Goal: Task Accomplishment & Management: Complete application form

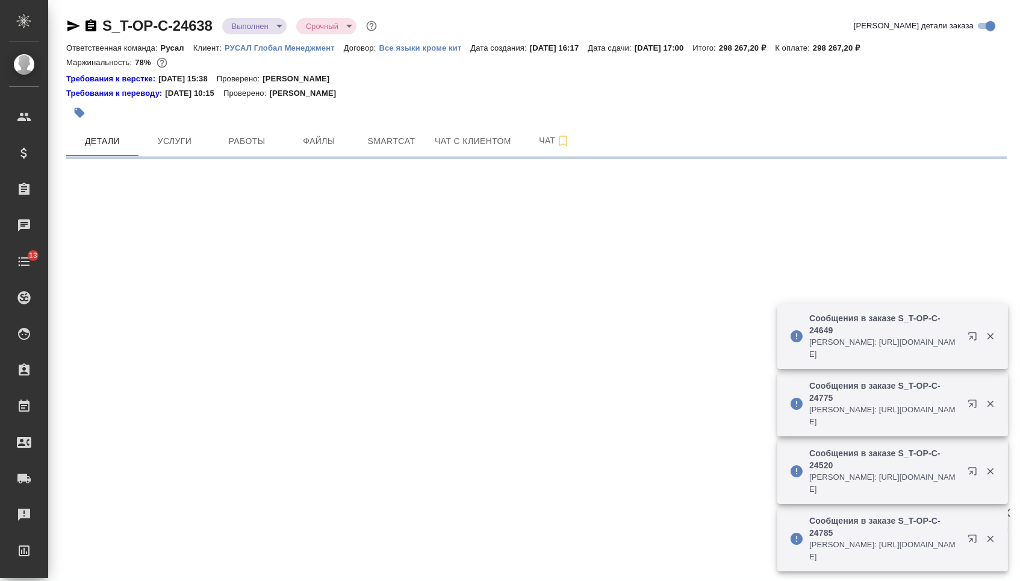
select select "RU"
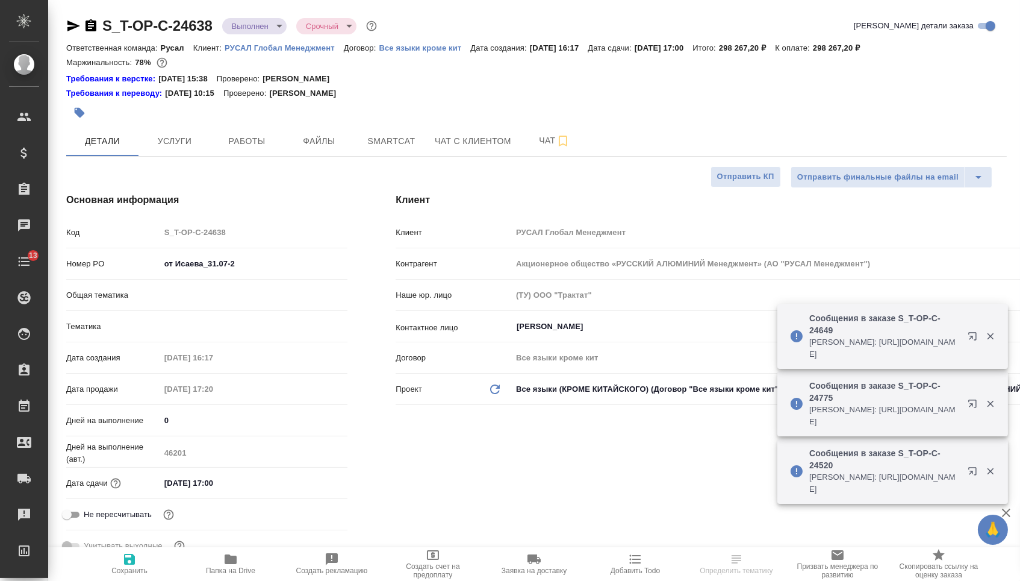
type textarea "x"
type input "Хрусталёва Дарья"
type input "[PERSON_NAME]"
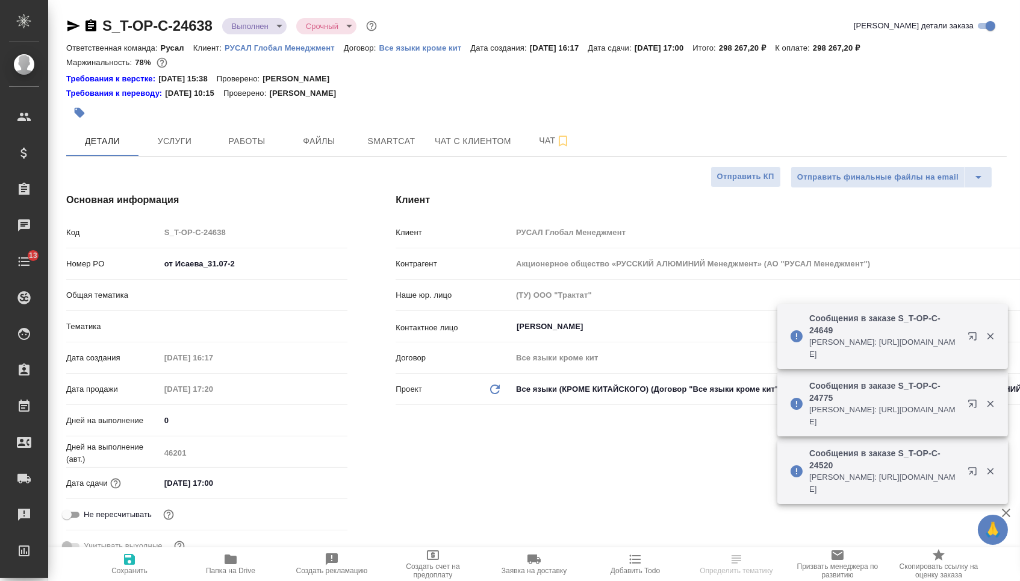
type input "Русал"
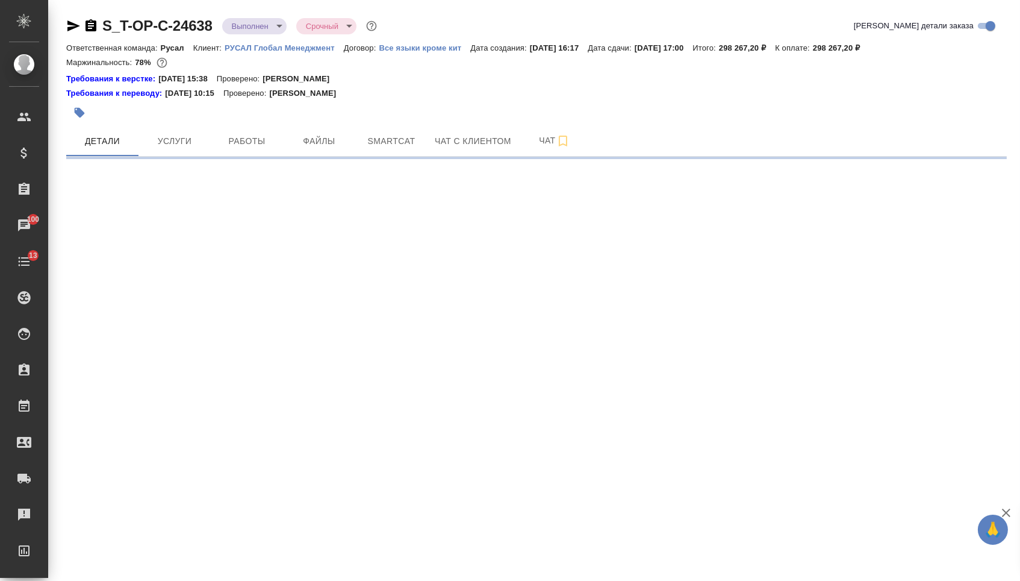
select select "RU"
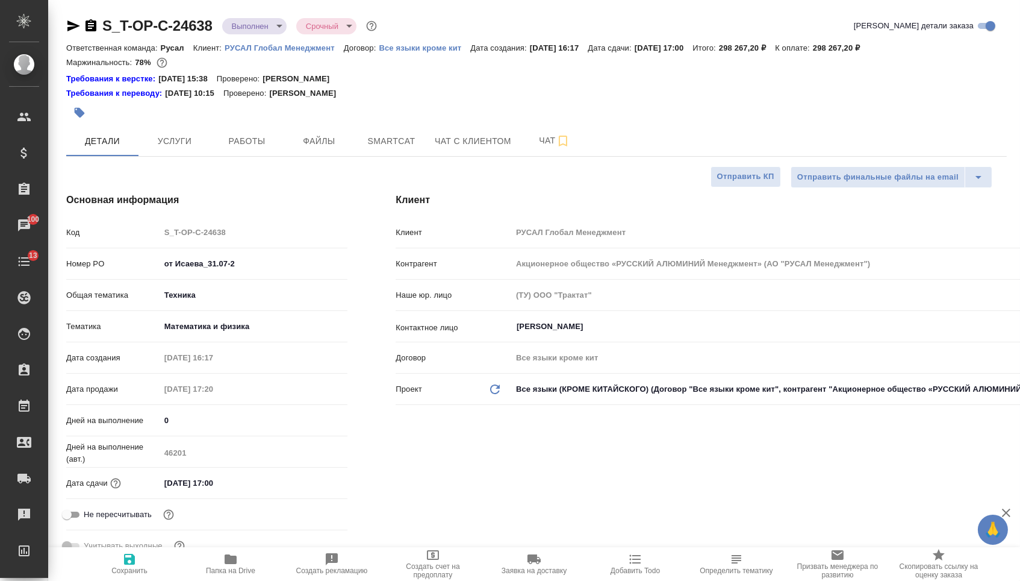
type textarea "x"
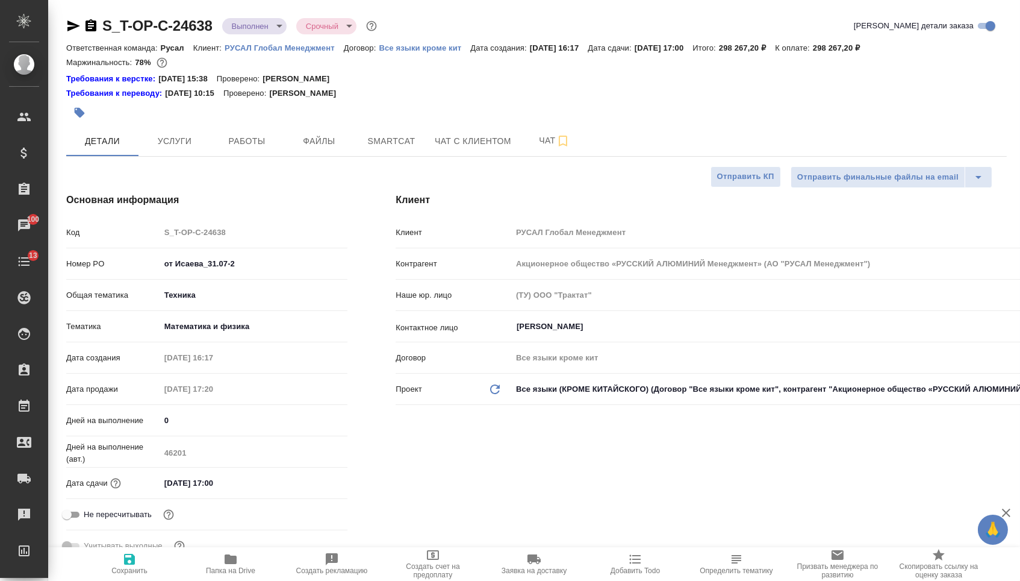
type textarea "x"
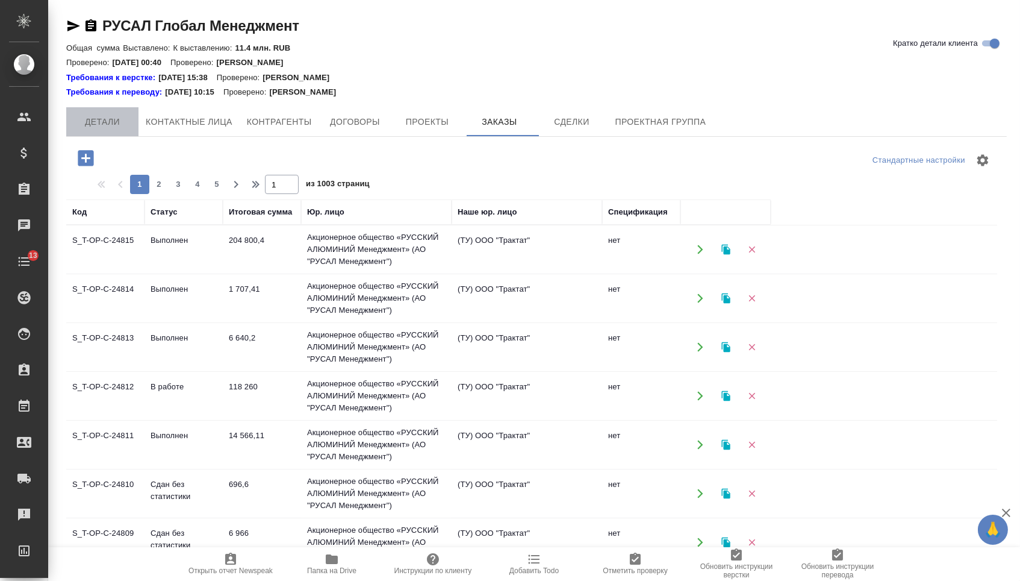
click at [87, 119] on span "Детали" at bounding box center [102, 121] width 58 height 15
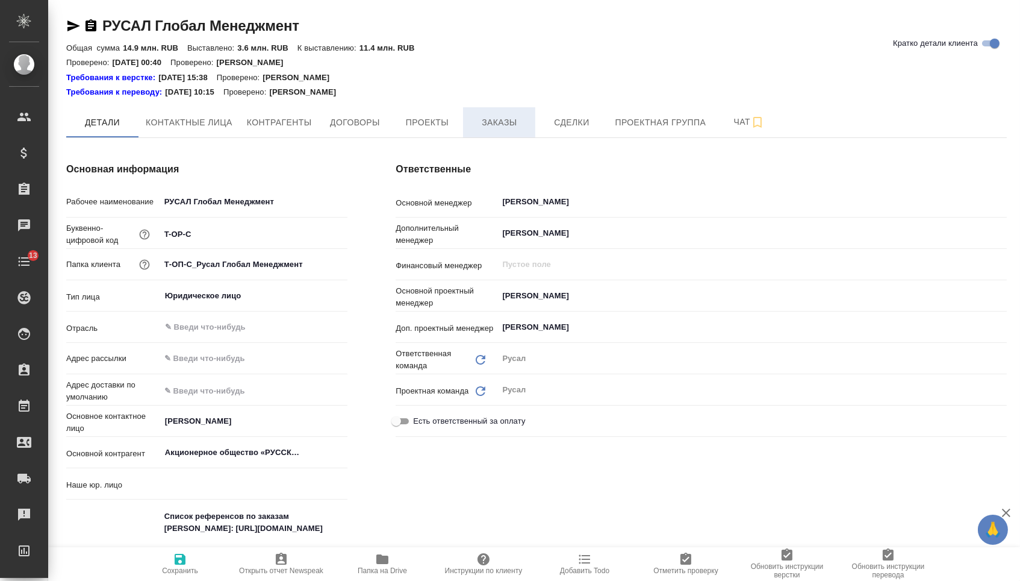
type textarea "x"
type input "(ТУ) ООО "Трактат""
click at [493, 117] on span "Заказы" at bounding box center [499, 122] width 58 height 15
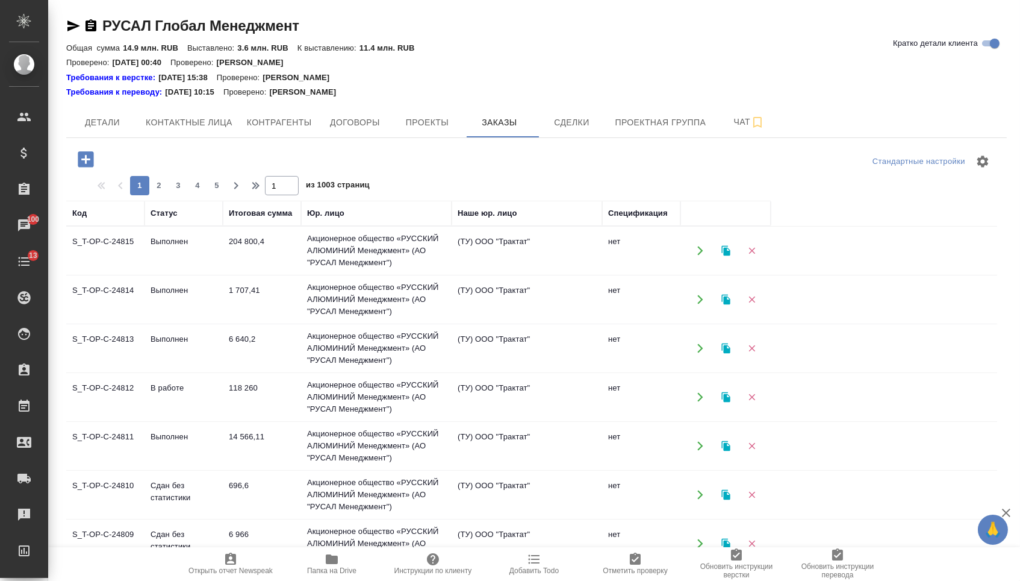
click at [87, 158] on icon "button" at bounding box center [85, 159] width 21 height 21
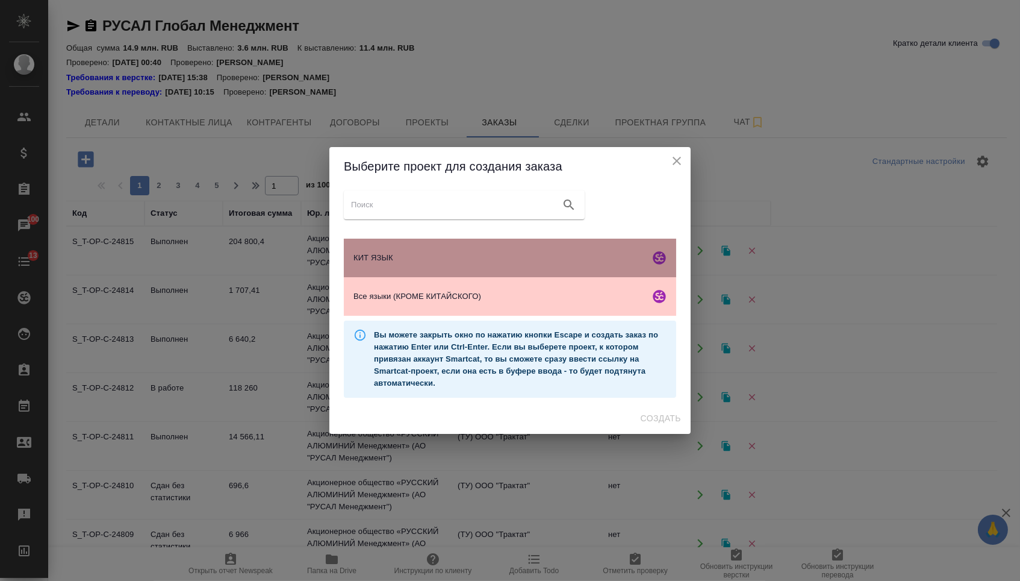
click at [358, 245] on div "КИТ ЯЗЫК" at bounding box center [510, 258] width 333 height 39
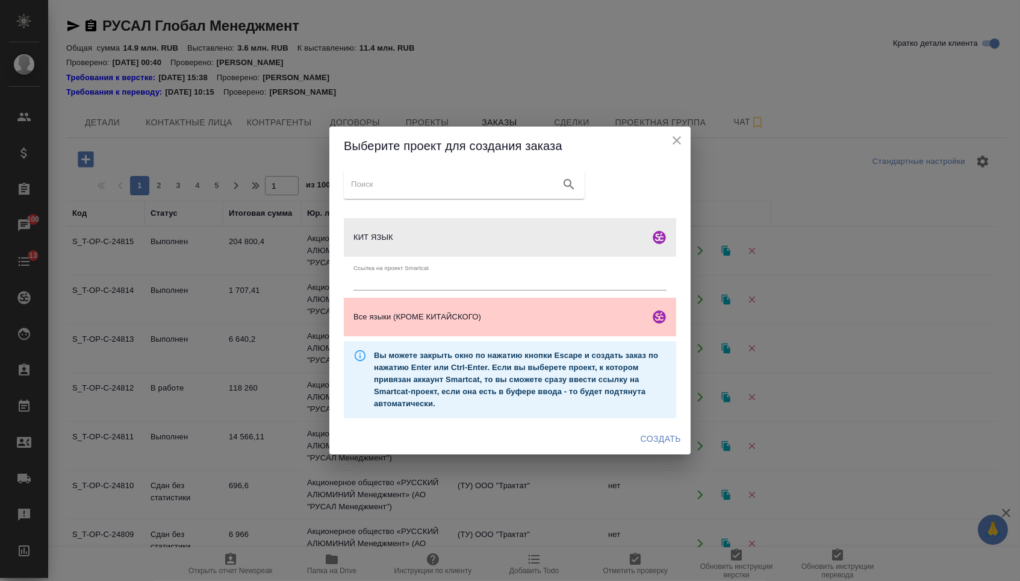
click at [647, 453] on div "Создать" at bounding box center [510, 439] width 361 height 32
click at [643, 443] on span "Создать" at bounding box center [661, 438] width 40 height 15
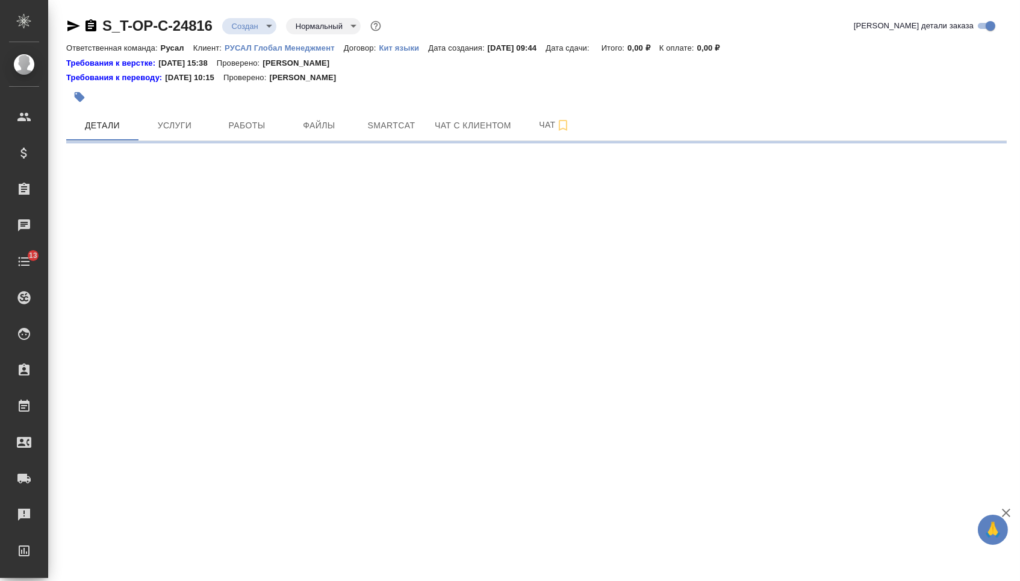
select select "RU"
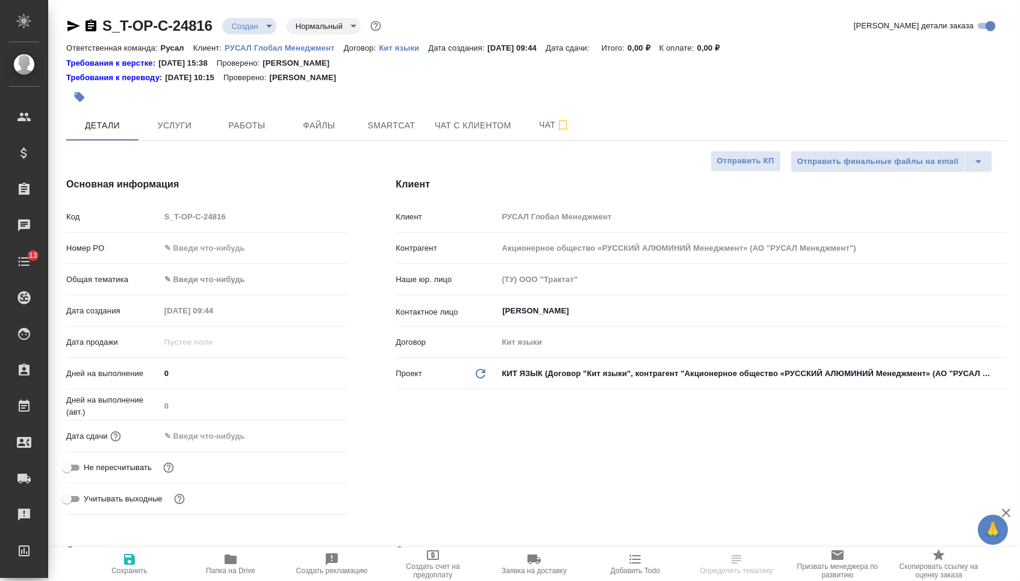
type textarea "x"
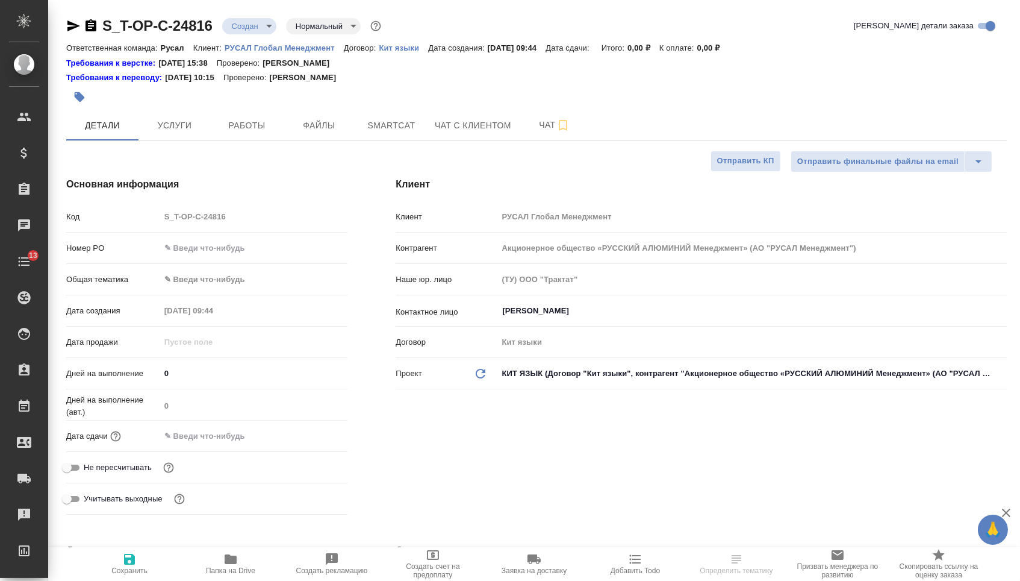
type textarea "x"
click at [222, 252] on input "text" at bounding box center [254, 247] width 188 height 17
type textarea "x"
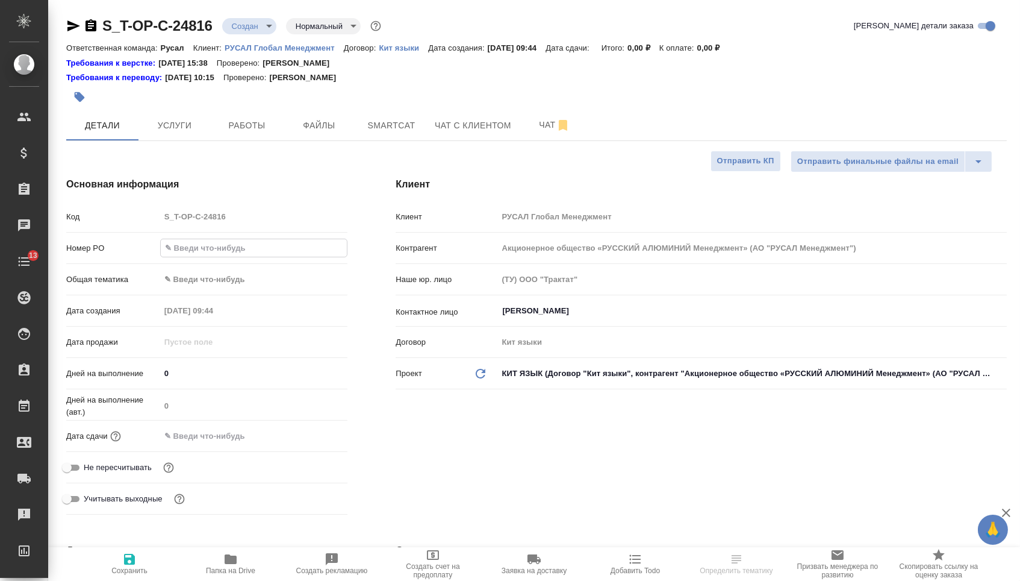
paste input "Т-ОП-С-46451"
type input "Т-ОП-С-46451"
type textarea "x"
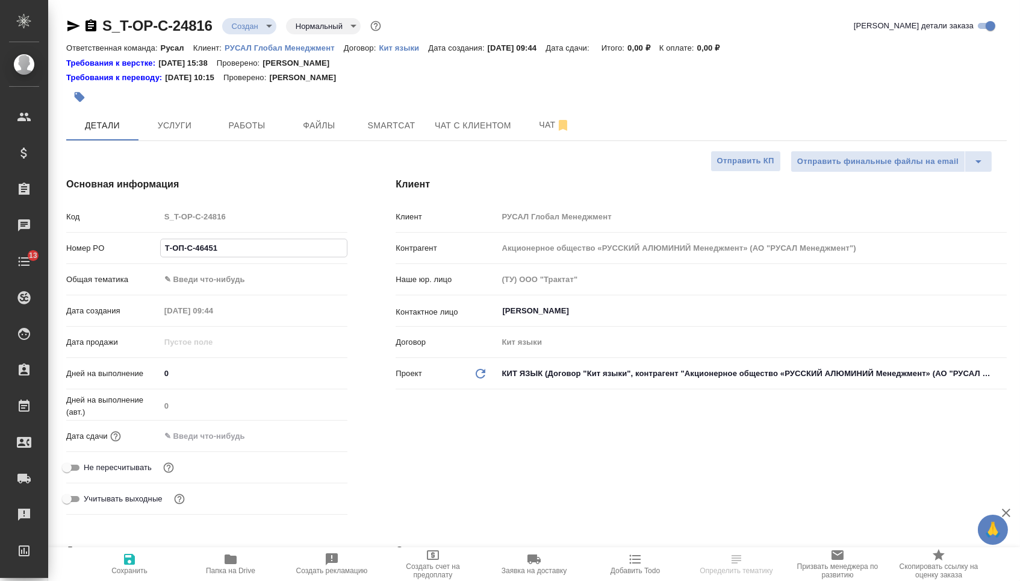
type input "Т-ОП-С-46451"
click at [208, 446] on div "Дата сдачи" at bounding box center [206, 435] width 281 height 21
click at [248, 442] on input "text" at bounding box center [212, 435] width 105 height 17
click at [323, 434] on div at bounding box center [326, 435] width 42 height 14
click at [317, 440] on icon "button" at bounding box center [312, 435] width 11 height 12
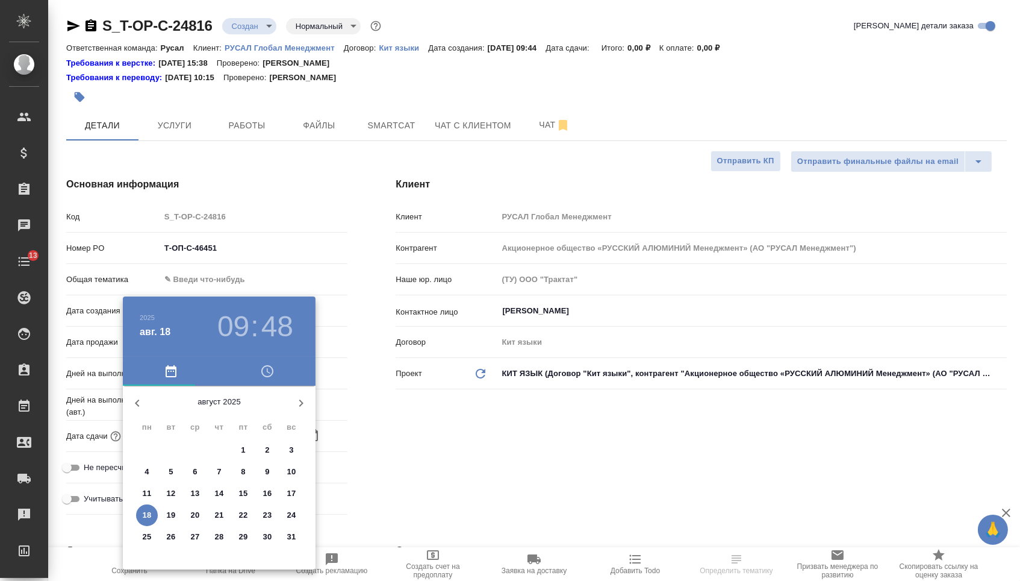
click at [167, 517] on p "19" at bounding box center [171, 515] width 9 height 12
type input "19.08.2025 09:48"
type textarea "x"
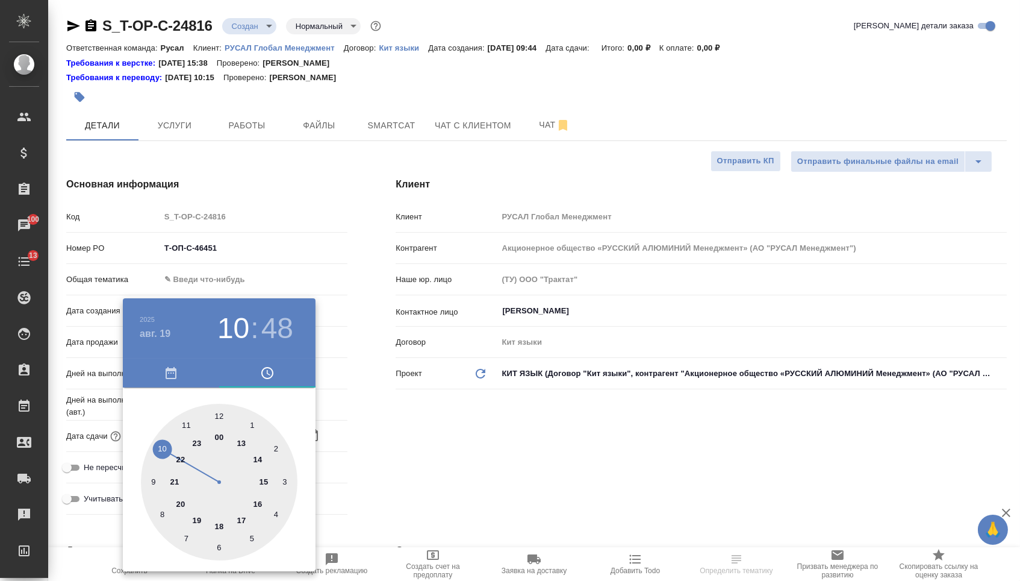
type textarea "x"
click at [160, 446] on div at bounding box center [219, 482] width 157 height 157
type input "19.08.2025 10:48"
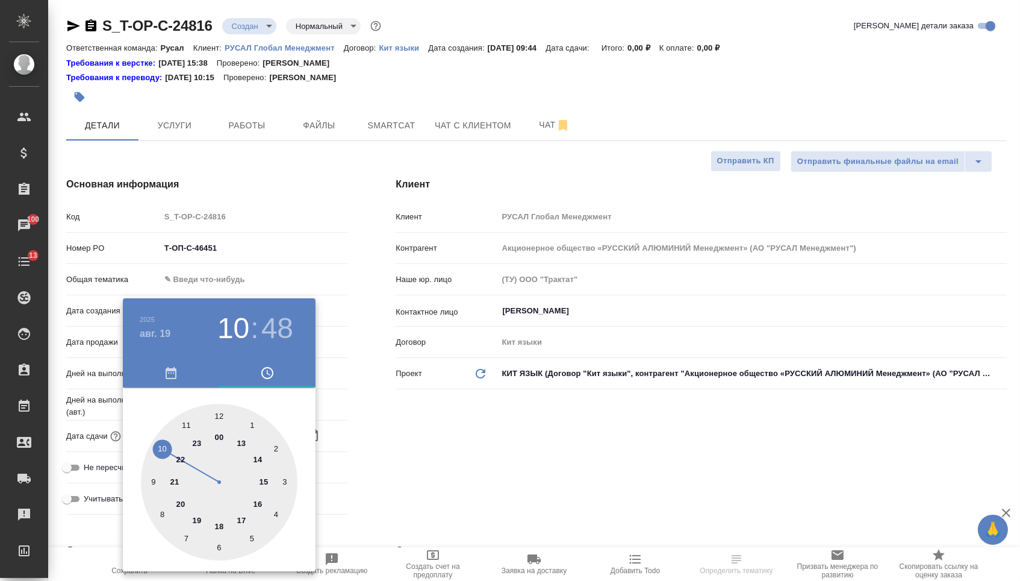
type textarea "x"
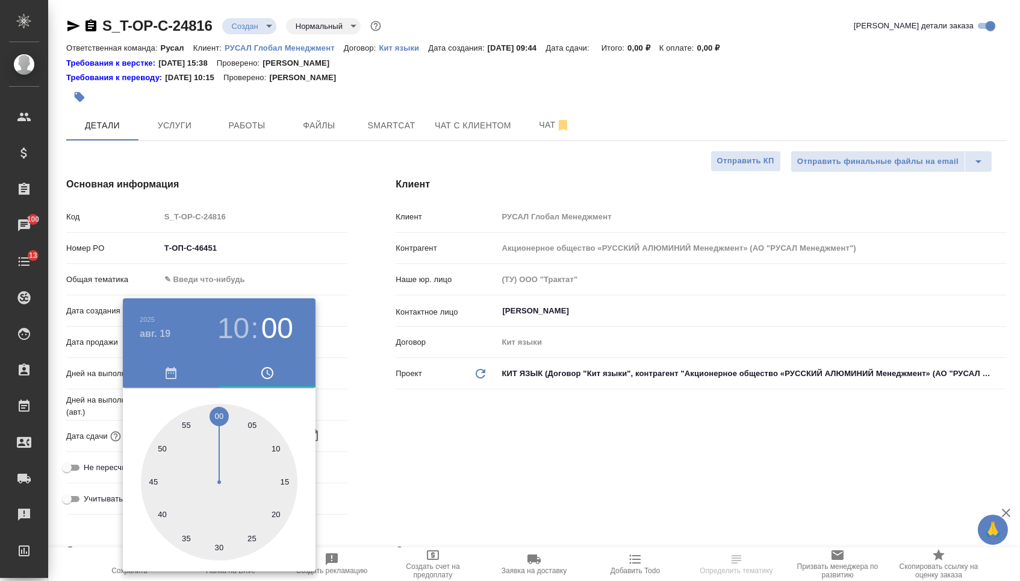
type textarea "x"
type input "19.08.2025 10:00"
click at [216, 410] on div at bounding box center [219, 482] width 157 height 157
type textarea "x"
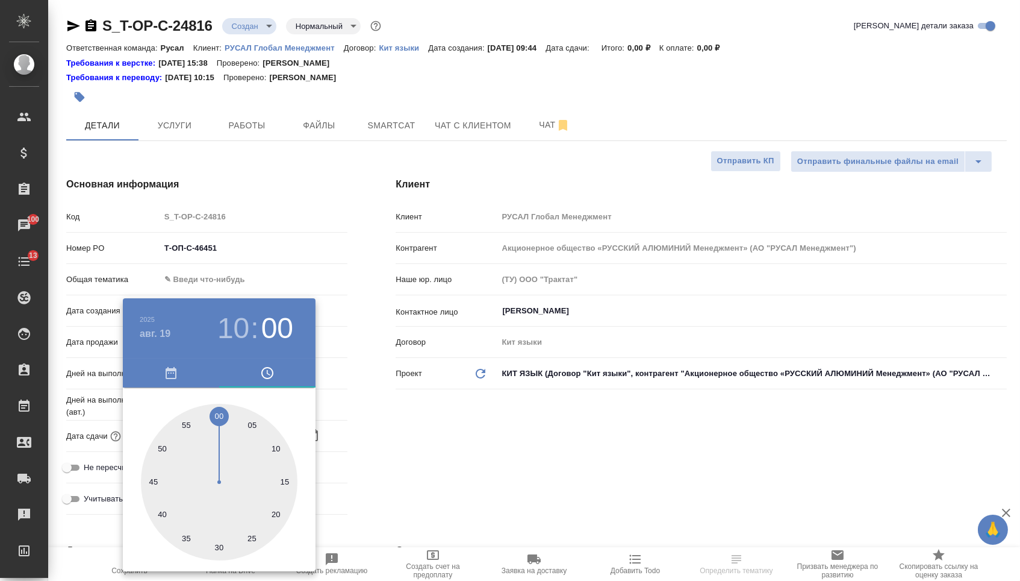
type textarea "x"
click at [438, 432] on div at bounding box center [510, 290] width 1020 height 581
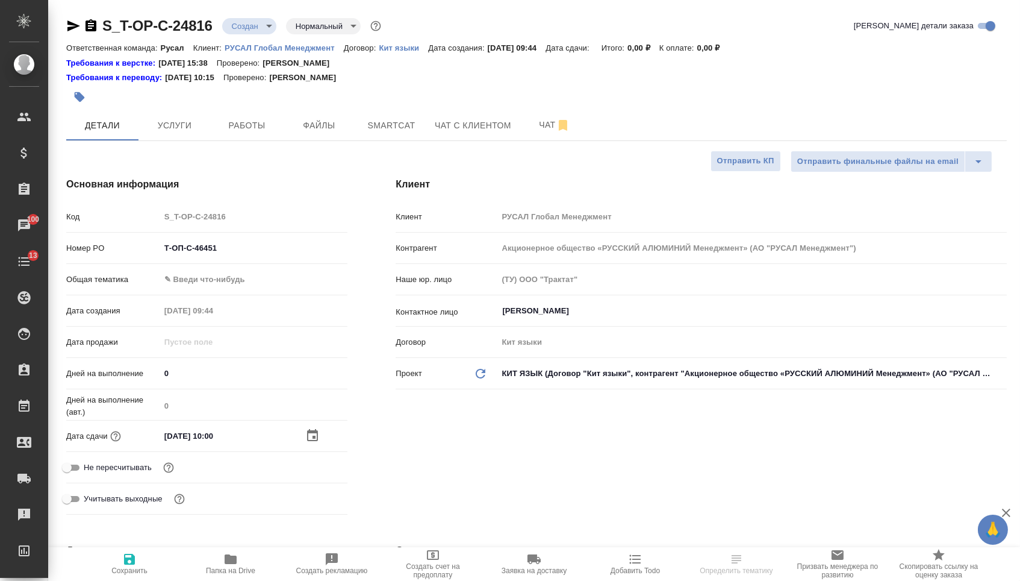
type textarea "x"
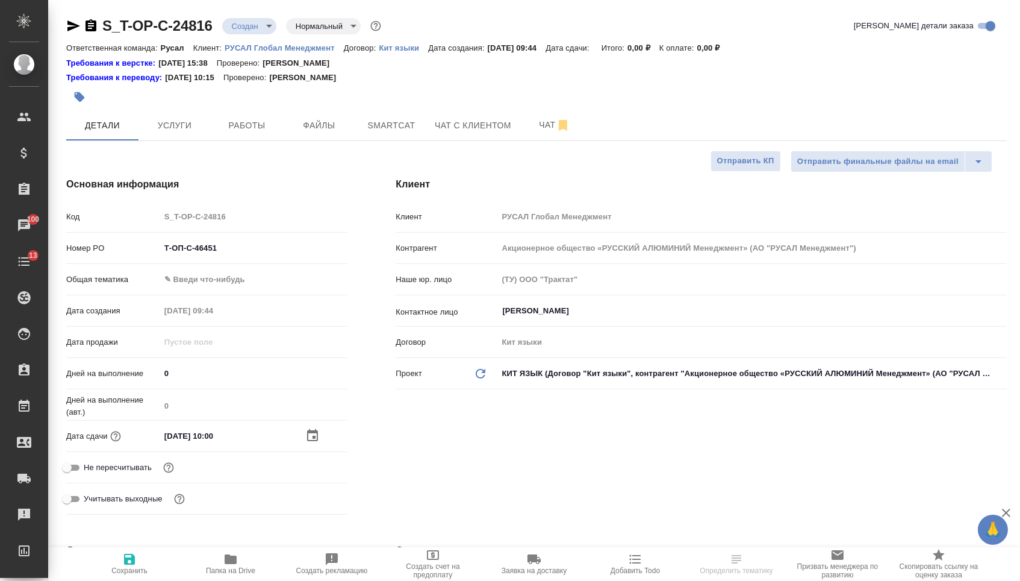
type textarea "x"
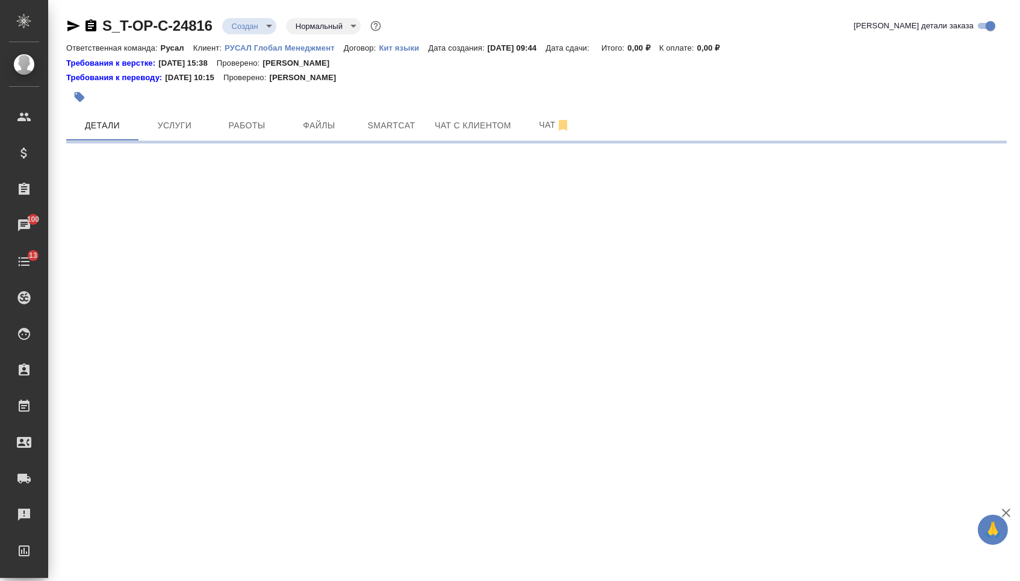
select select "RU"
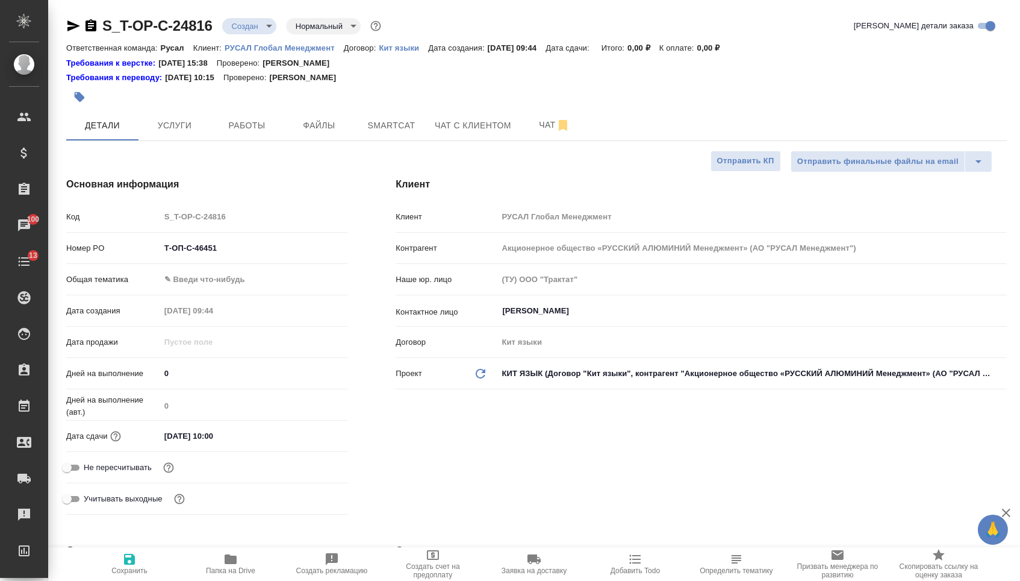
type textarea "x"
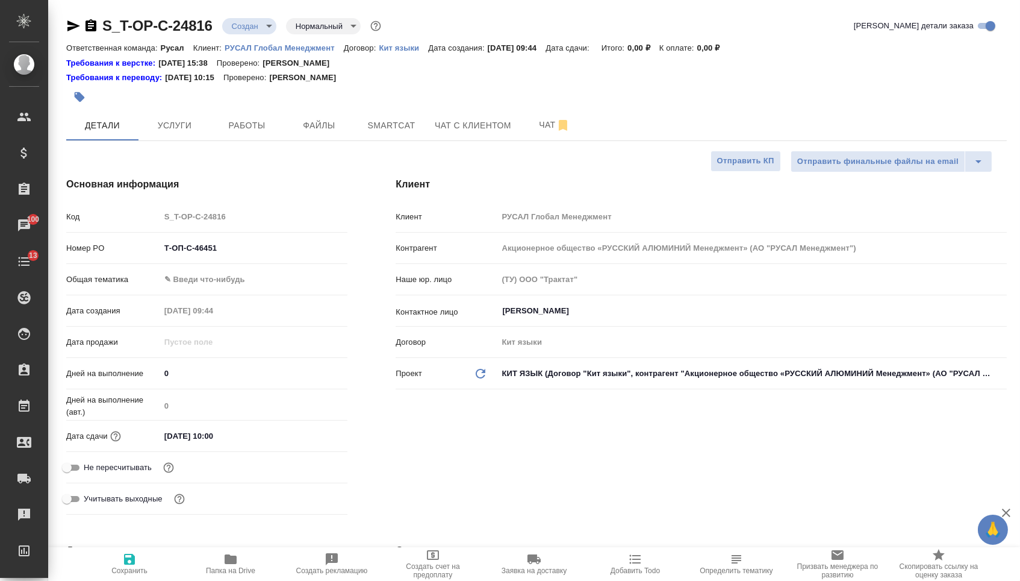
type textarea "x"
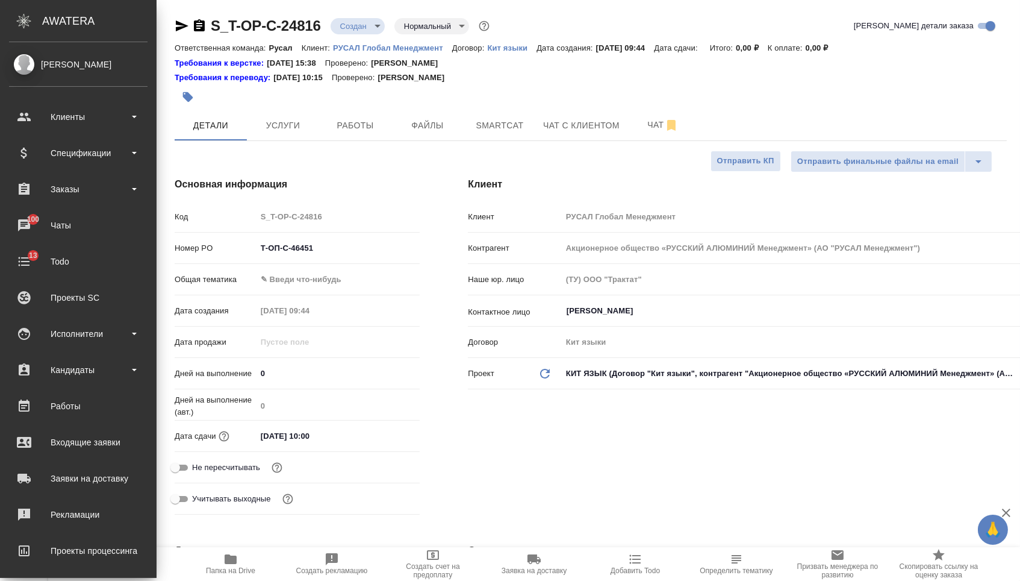
type textarea "x"
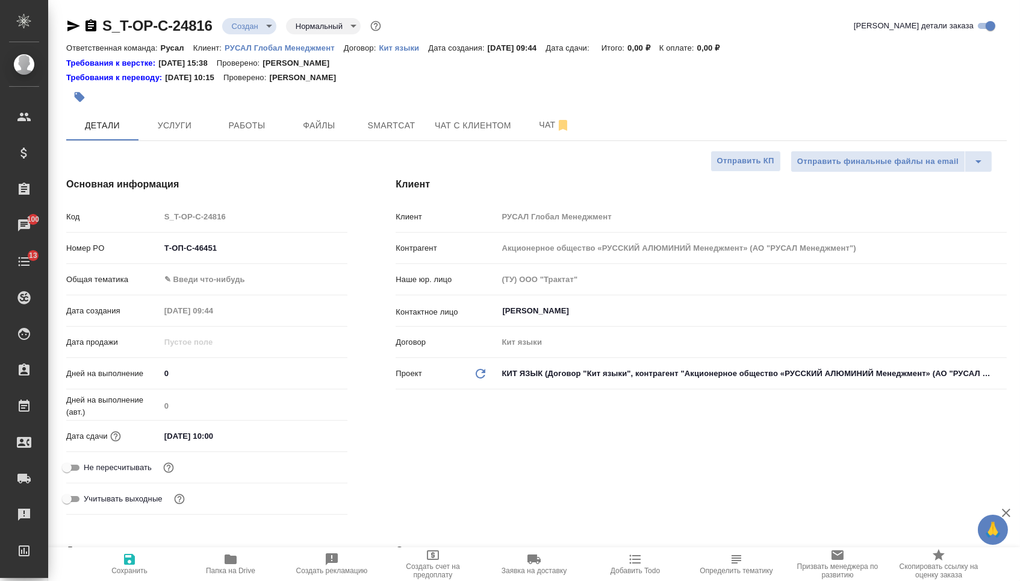
type textarea "x"
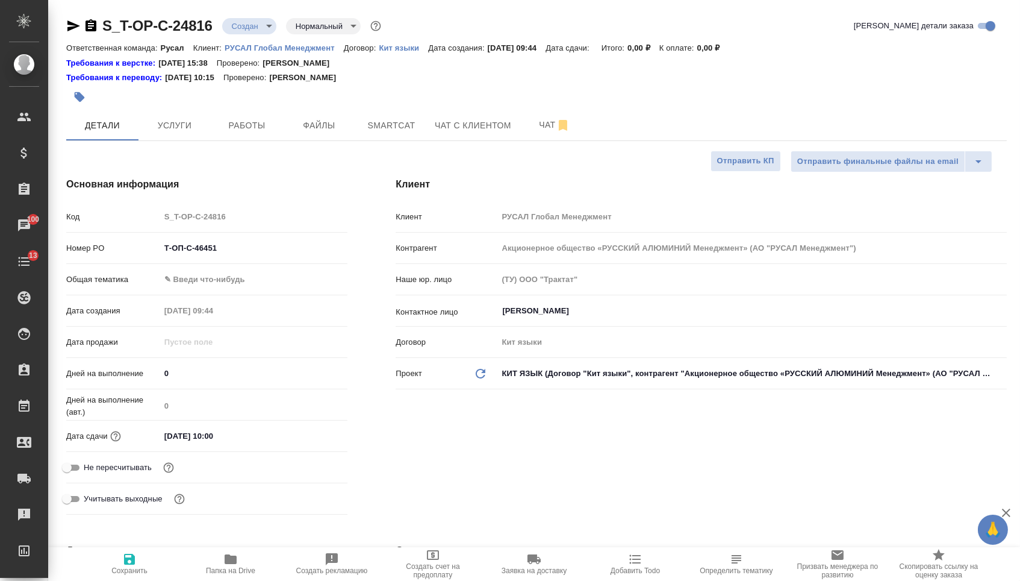
type textarea "x"
click at [224, 284] on body "🙏 .cls-1 fill:#fff; AWATERA Menshikova Aleksandra Клиенты Спецификации Заказы 1…" at bounding box center [510, 290] width 1020 height 581
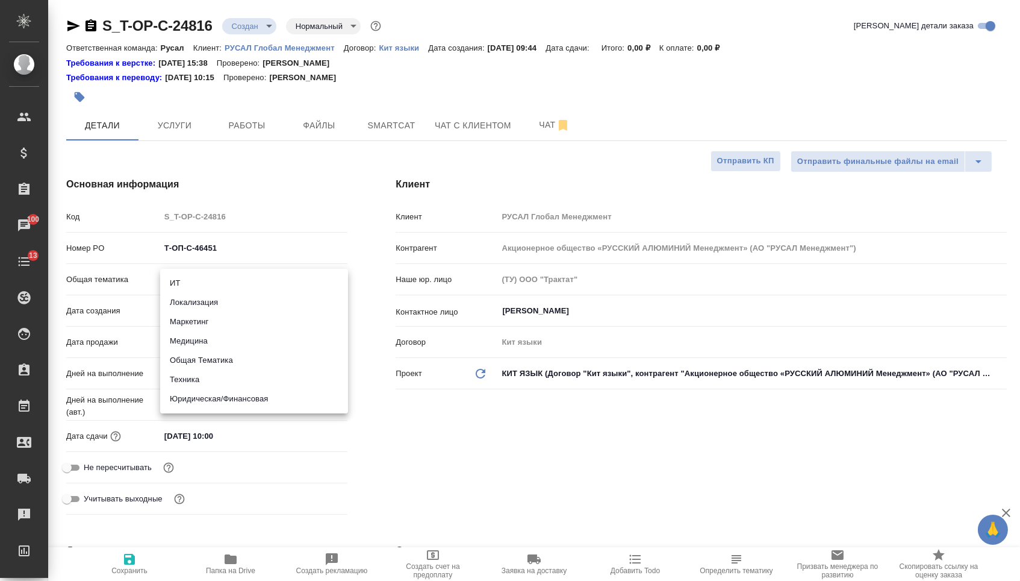
click at [224, 390] on li "Юридическая/Финансовая" at bounding box center [254, 398] width 188 height 19
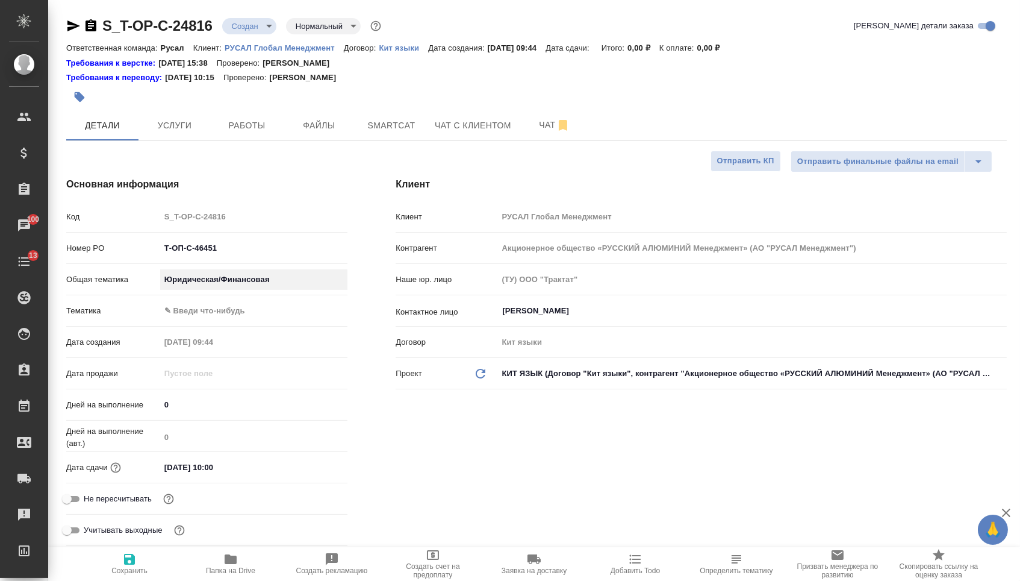
type input "yr-fn"
type textarea "x"
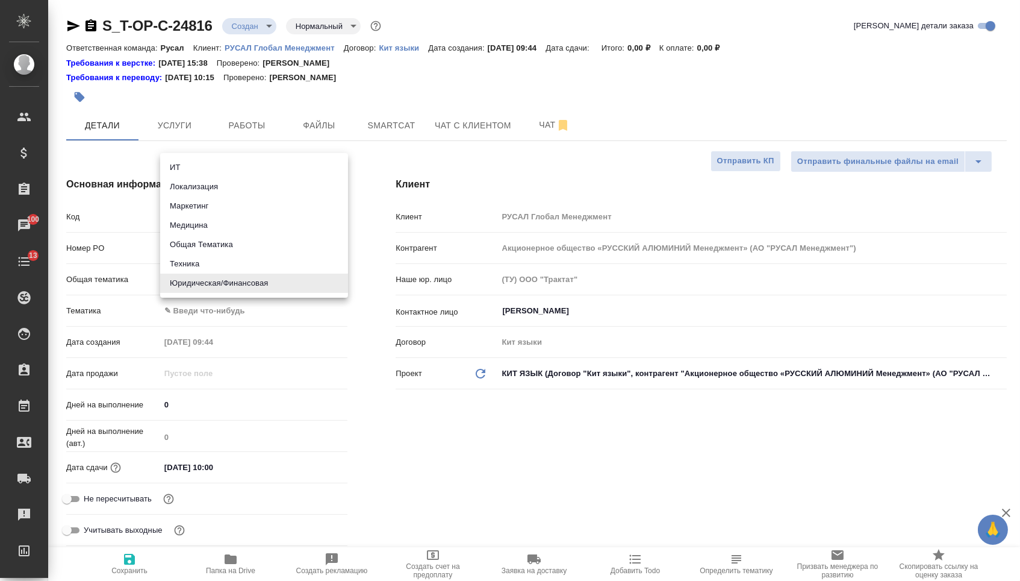
click at [216, 287] on body "🙏 .cls-1 fill:#fff; AWATERA Menshikova Aleksandra Клиенты Спецификации Заказы 1…" at bounding box center [510, 290] width 1020 height 581
click at [202, 263] on li "Техника" at bounding box center [254, 263] width 188 height 19
type input "tech"
type textarea "x"
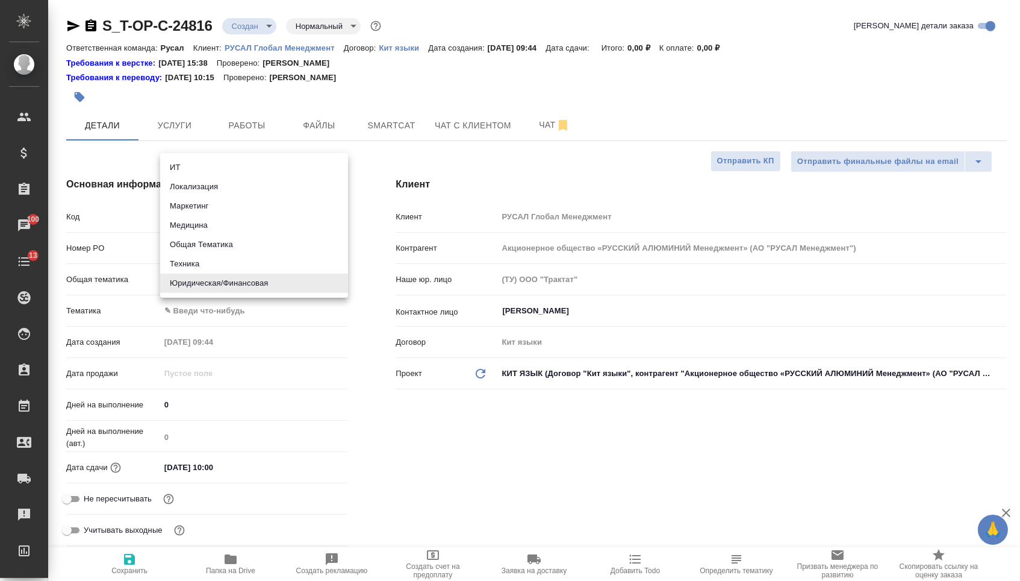
type textarea "x"
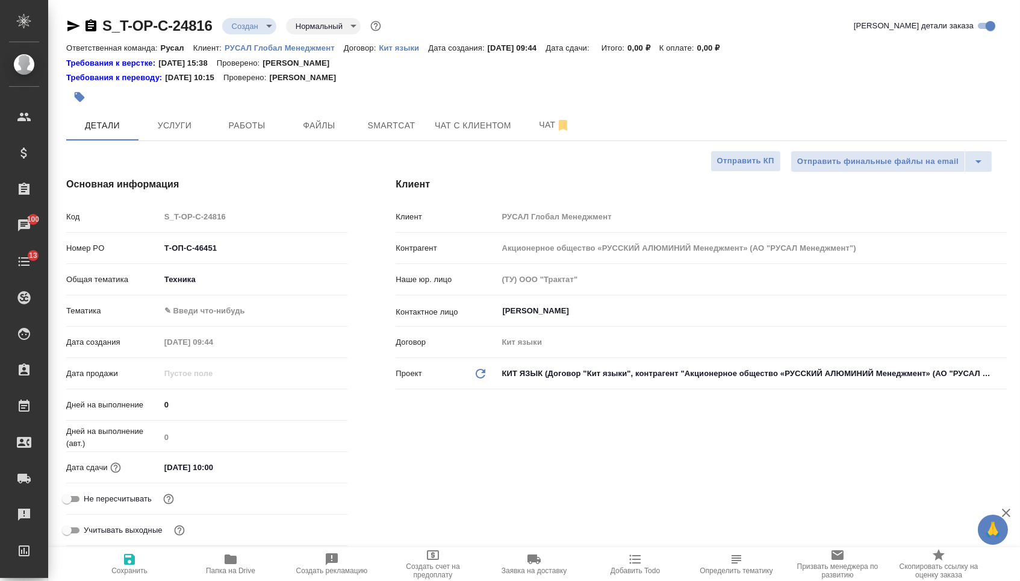
click at [202, 310] on body "🙏 .cls-1 fill:#fff; AWATERA Menshikova Aleksandra Клиенты Спецификации Заказы 1…" at bounding box center [510, 290] width 1020 height 581
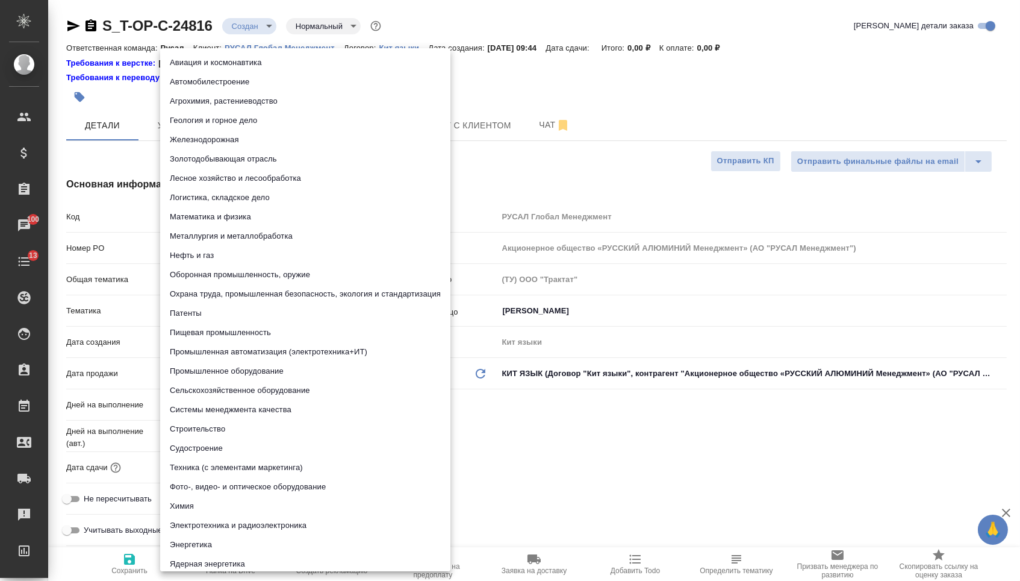
click at [204, 497] on li "Химия" at bounding box center [305, 505] width 290 height 19
type textarea "x"
type input "5a8b8b956a9677013d343d8b"
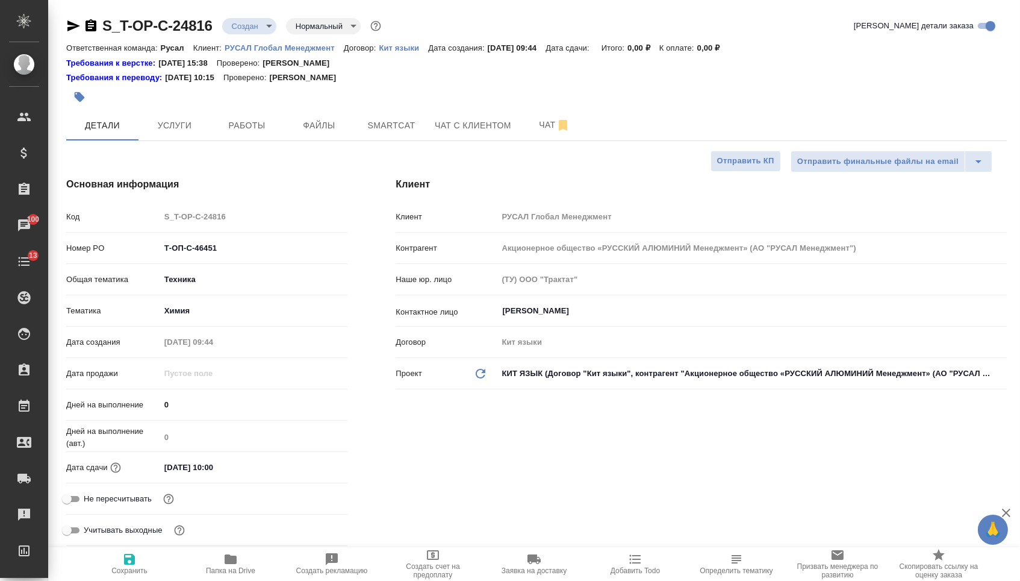
click at [137, 559] on span "Сохранить" at bounding box center [129, 563] width 87 height 23
type textarea "x"
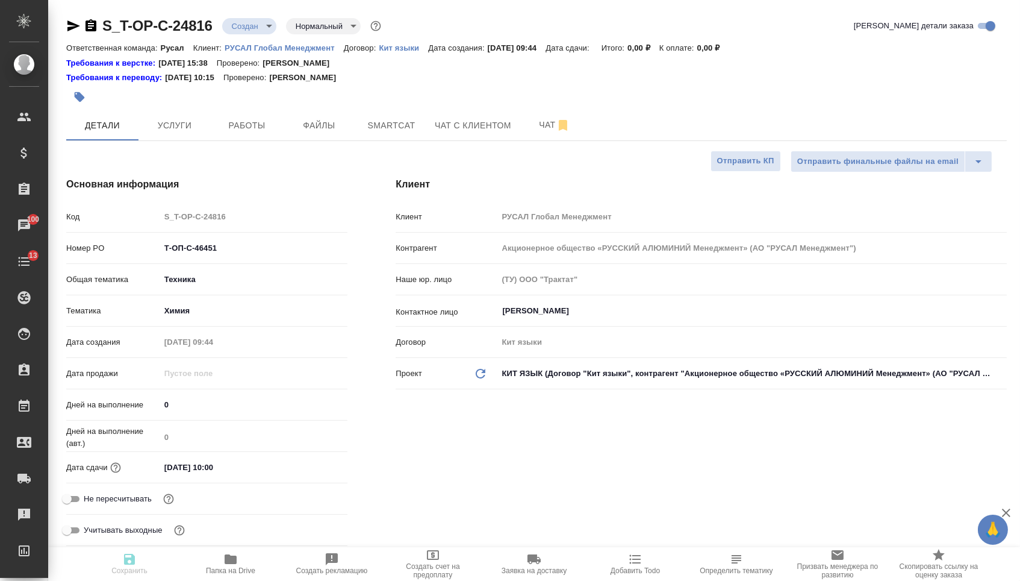
type textarea "x"
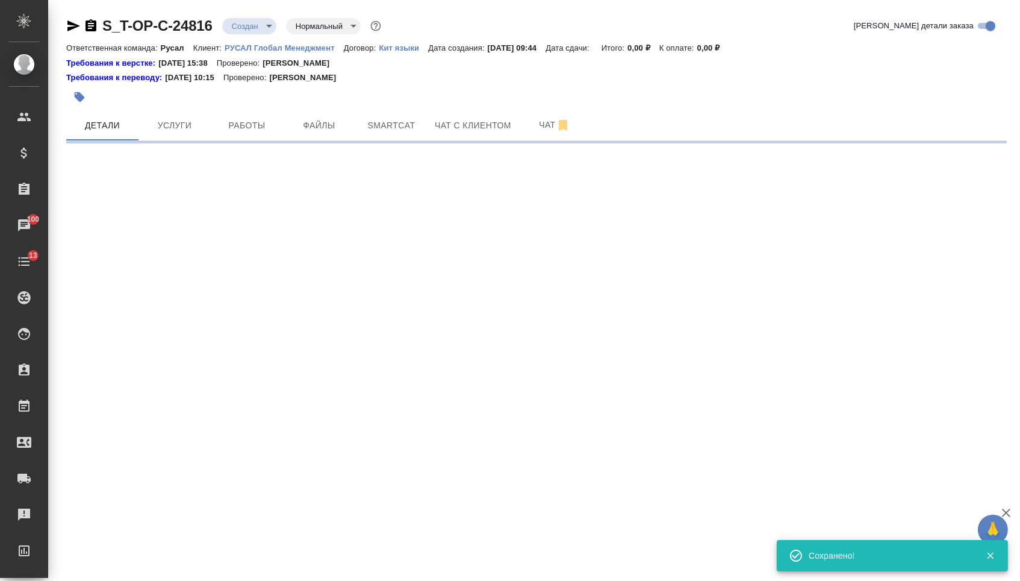
select select "RU"
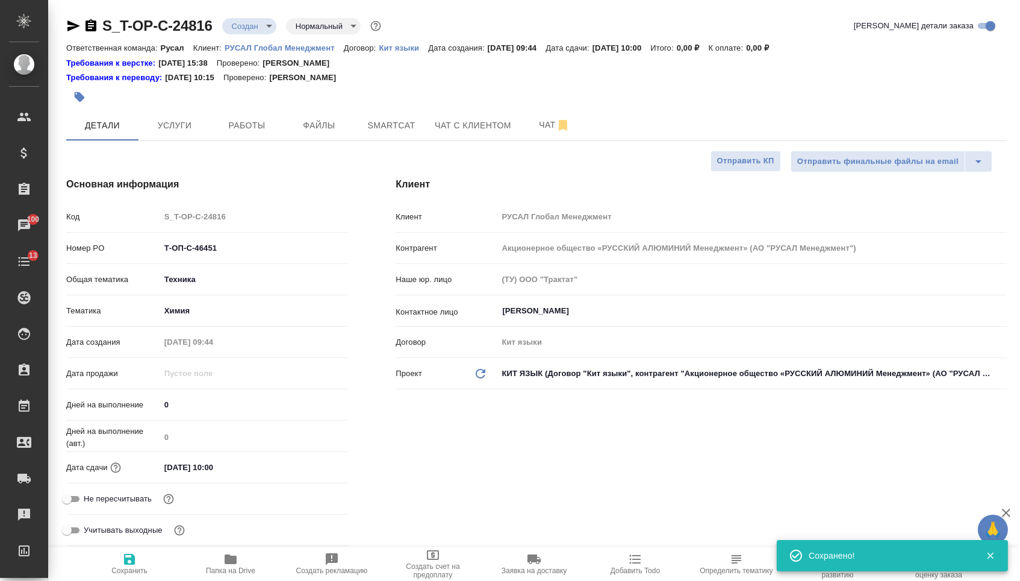
type textarea "x"
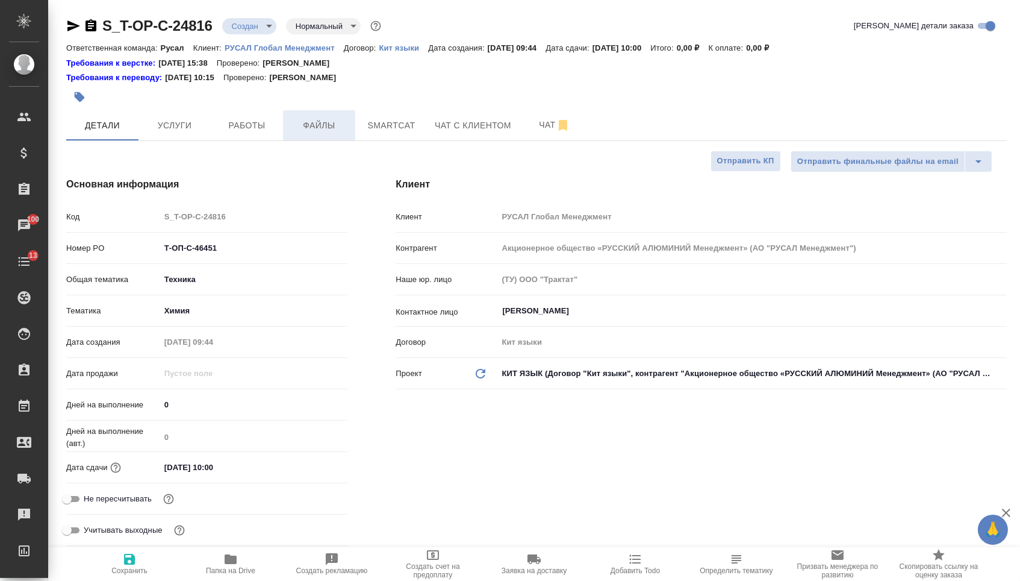
click at [326, 126] on span "Файлы" at bounding box center [319, 125] width 58 height 15
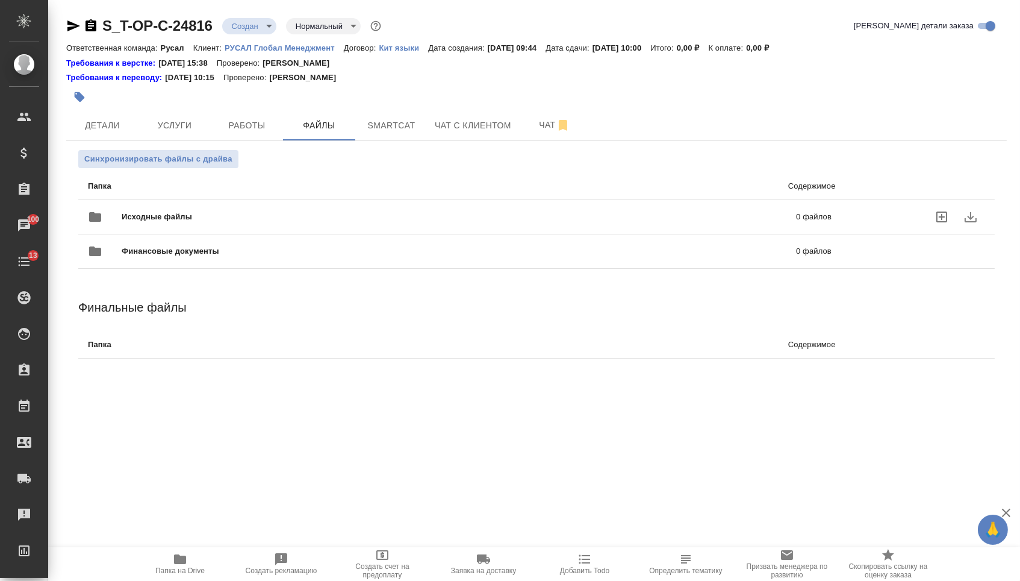
click at [239, 216] on span "Исходные файлы" at bounding box center [308, 217] width 373 height 12
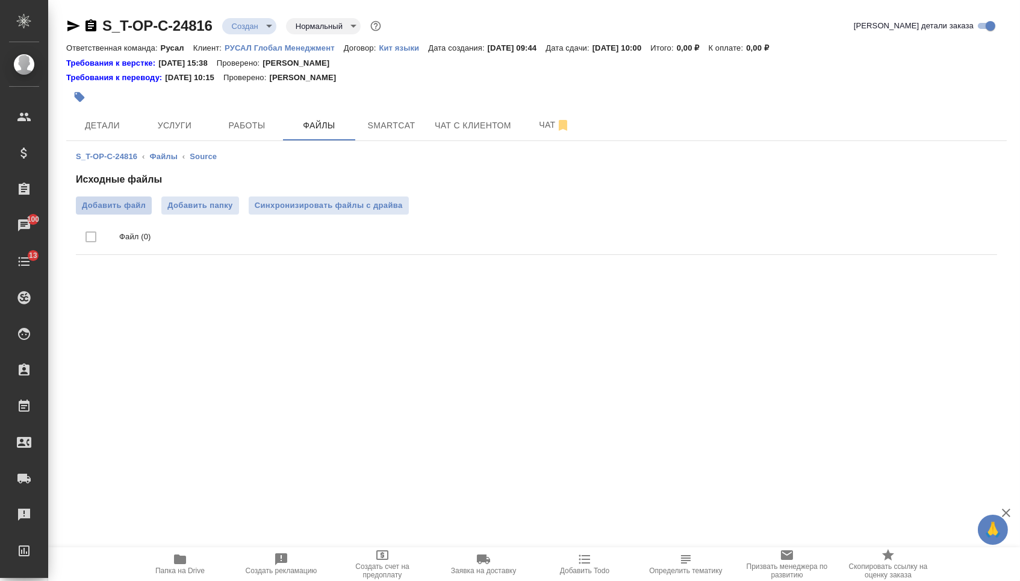
click at [139, 205] on span "Добавить файл" at bounding box center [114, 205] width 64 height 12
click at [0, 0] on input "Добавить файл" at bounding box center [0, 0] width 0 height 0
click at [171, 122] on span "Услуги" at bounding box center [175, 125] width 58 height 15
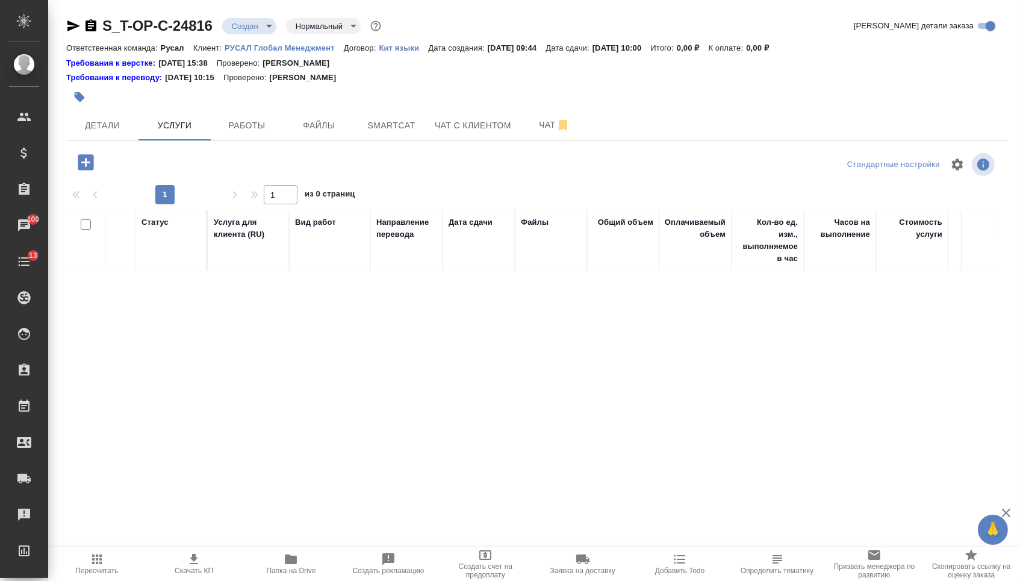
click at [102, 155] on div at bounding box center [86, 162] width 31 height 25
click at [89, 163] on icon "button" at bounding box center [86, 162] width 16 height 16
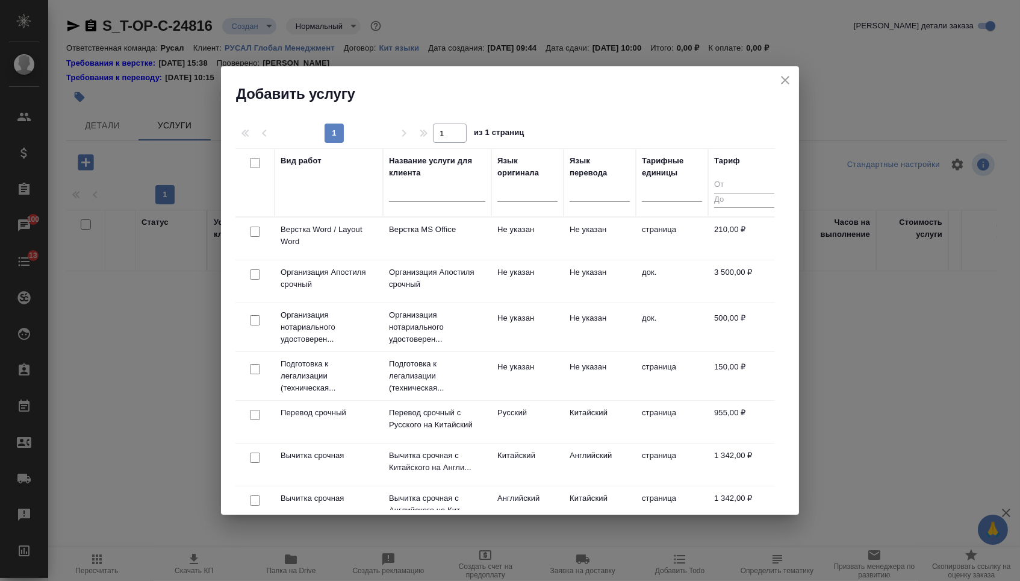
click at [598, 204] on div at bounding box center [600, 194] width 60 height 31
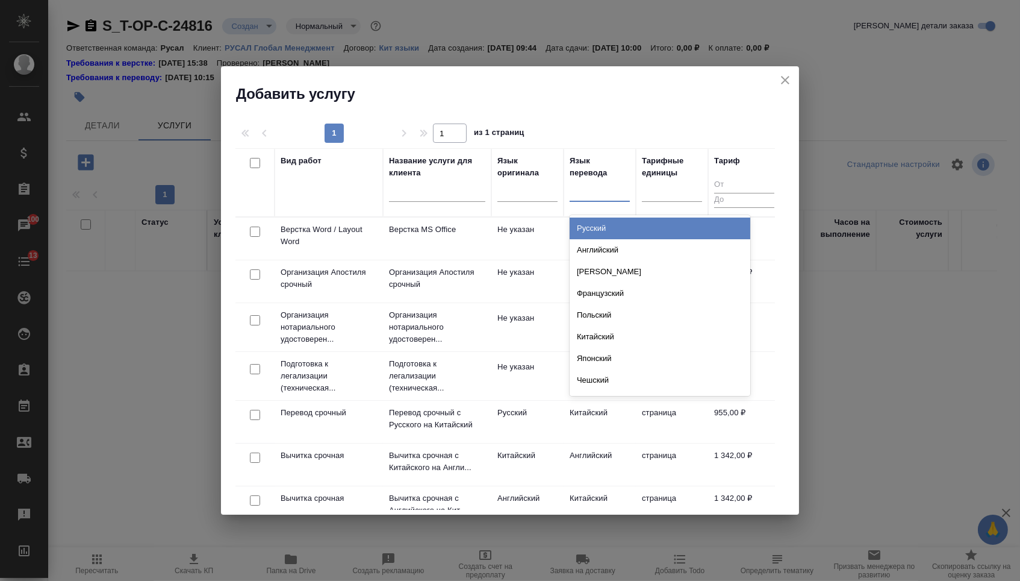
click at [598, 193] on div at bounding box center [600, 189] width 60 height 17
click at [598, 234] on div "Русский" at bounding box center [660, 228] width 181 height 22
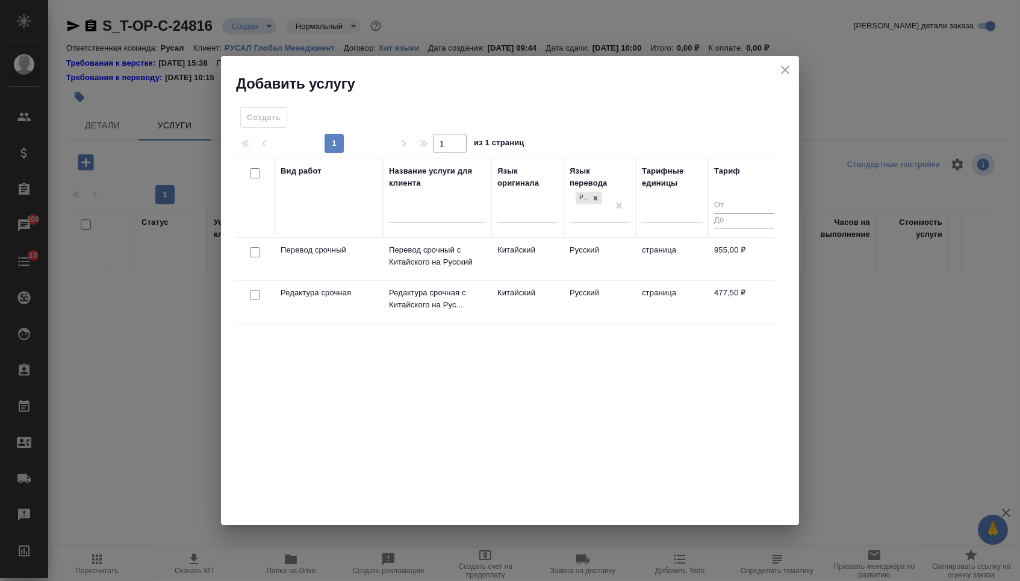
click at [255, 251] on input "checkbox" at bounding box center [255, 252] width 10 height 10
checkbox input "true"
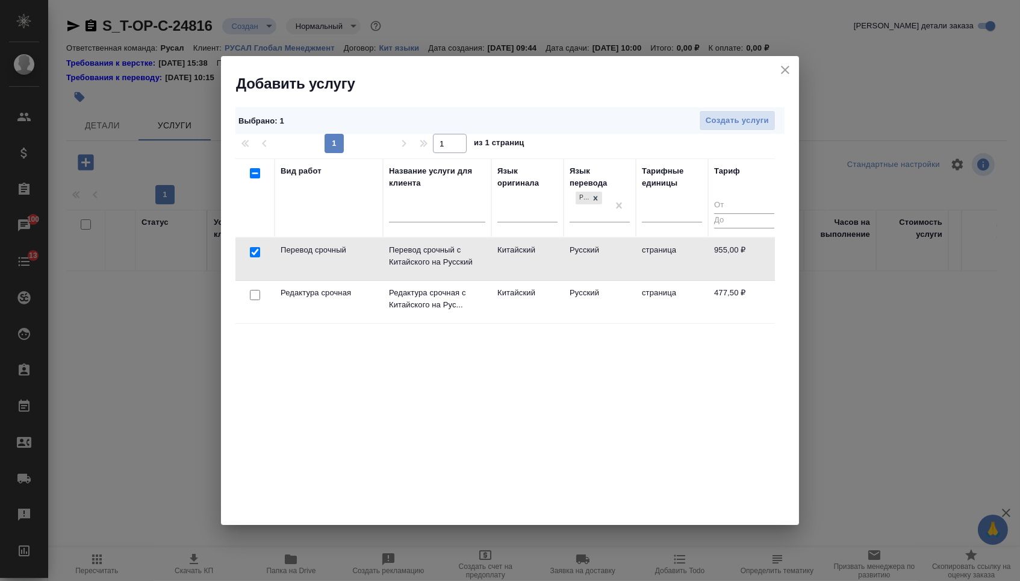
click at [255, 291] on input "checkbox" at bounding box center [255, 295] width 10 height 10
checkbox input "true"
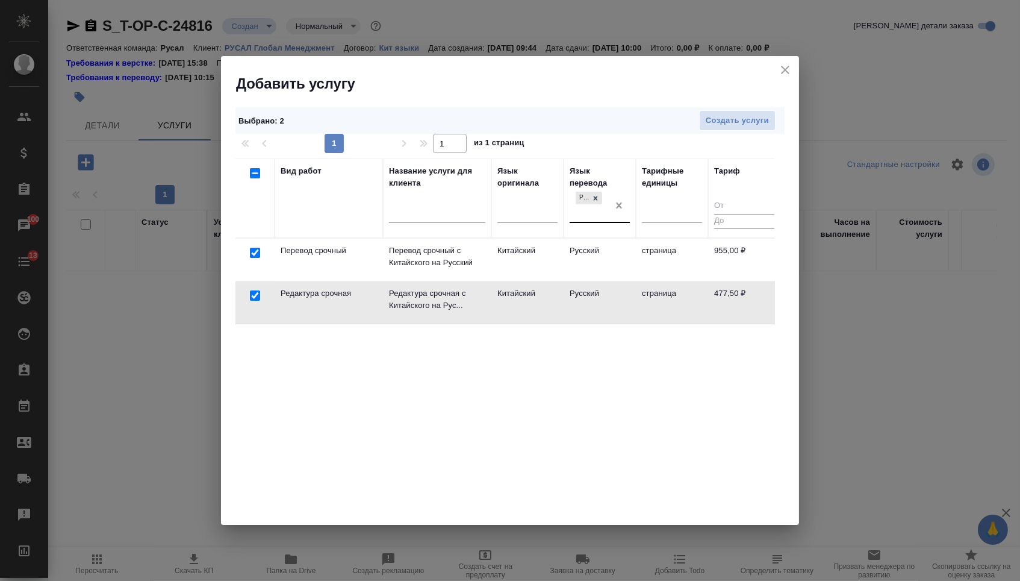
checkbox input "false"
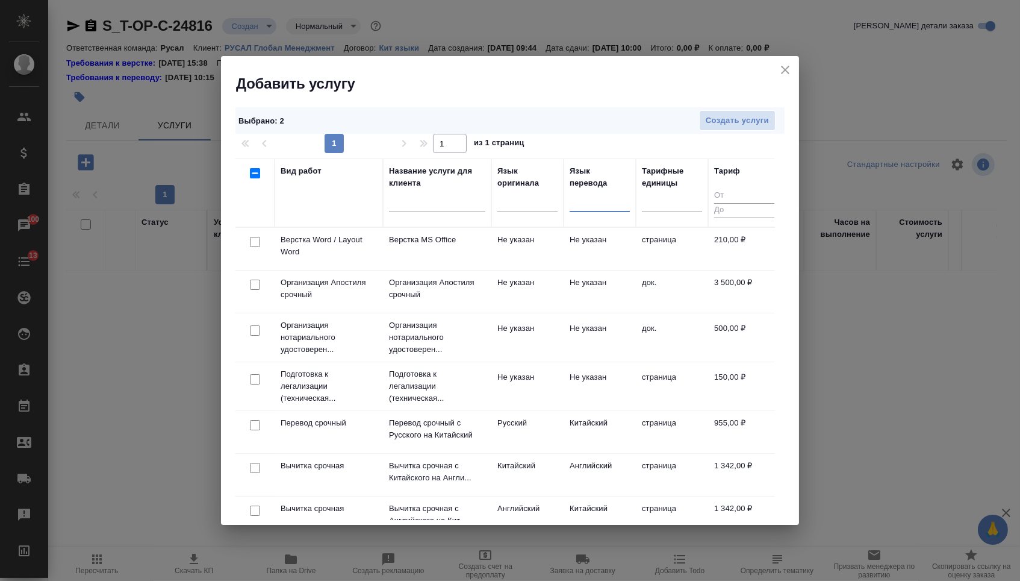
click at [258, 244] on input "checkbox" at bounding box center [255, 242] width 10 height 10
checkbox input "true"
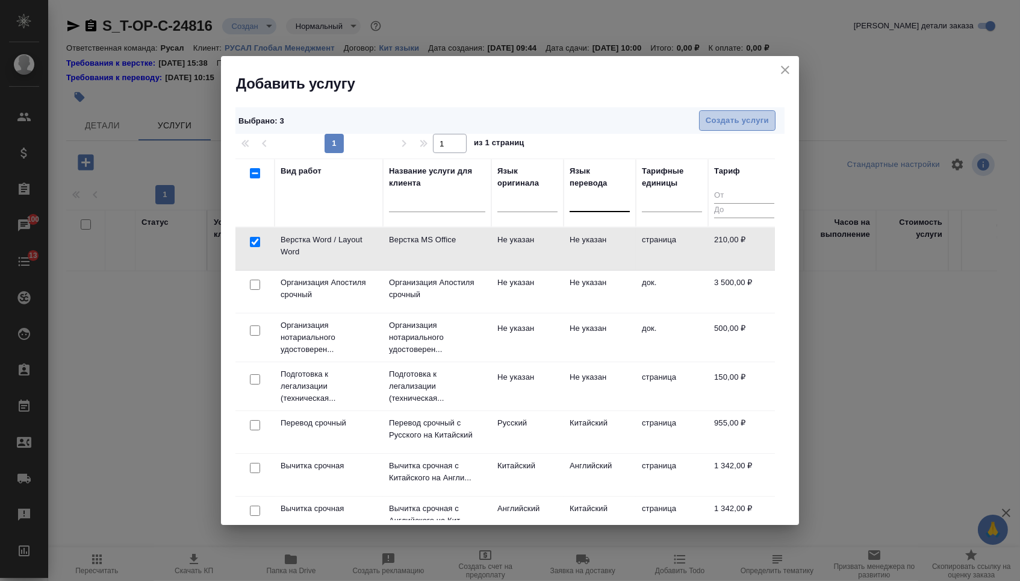
click at [715, 120] on span "Создать услуги" at bounding box center [737, 121] width 63 height 14
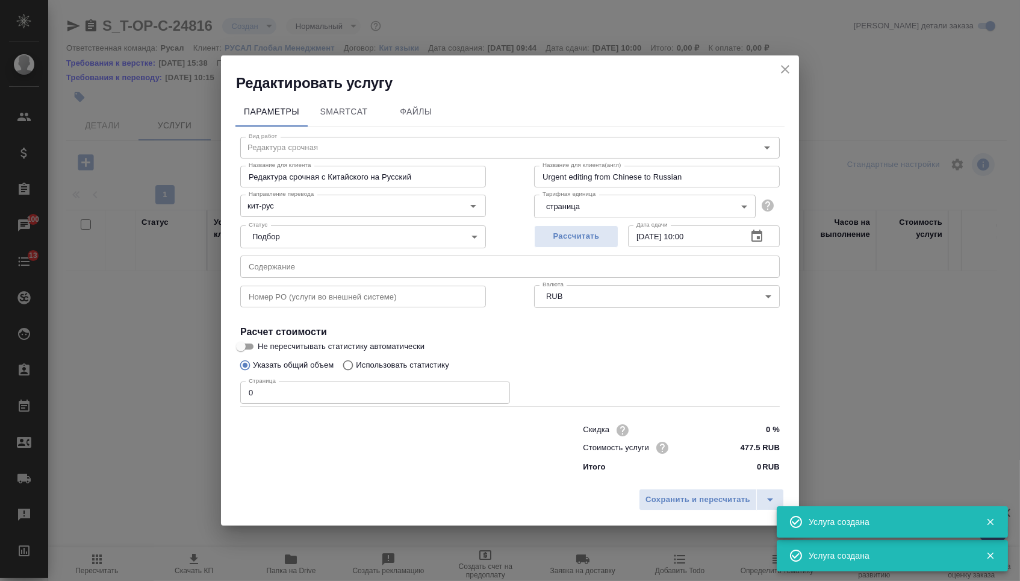
type input "Перевод срочный"
type input "Перевод срочный с Китайского на Русский"
type input "Urgent translation from Chinese into Russian"
type input "кит-рус"
type input "955 RUB"
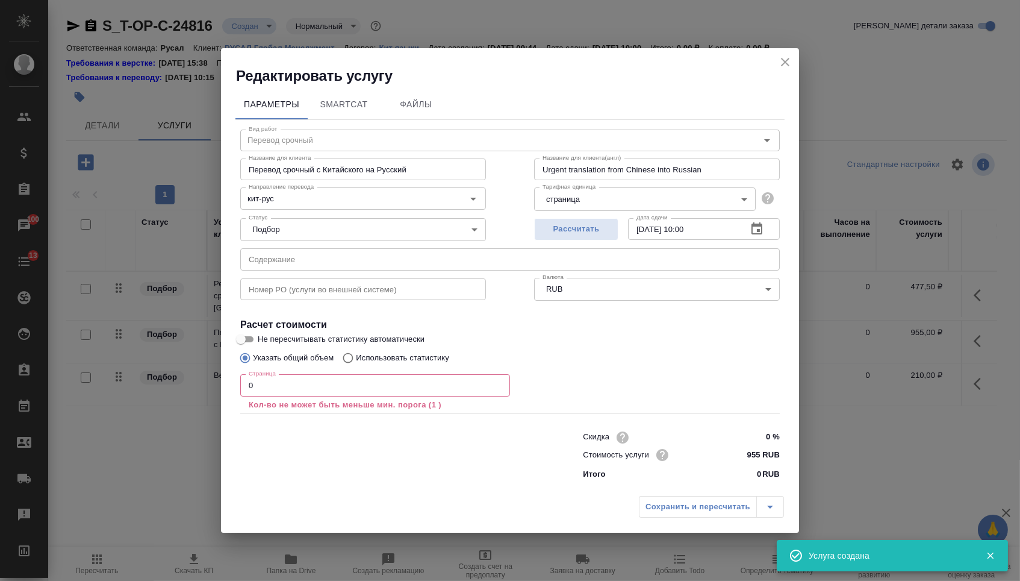
click at [312, 254] on input "text" at bounding box center [510, 259] width 540 height 22
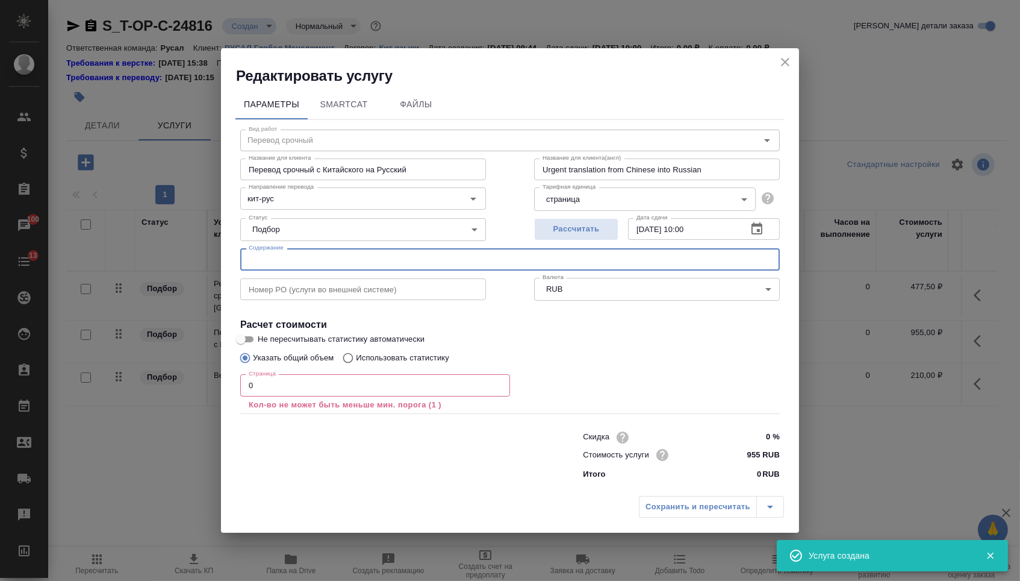
paste input "AluCast T90-CN"
type input "AluCast T90-CN"
click at [270, 388] on input "0" at bounding box center [375, 385] width 270 height 22
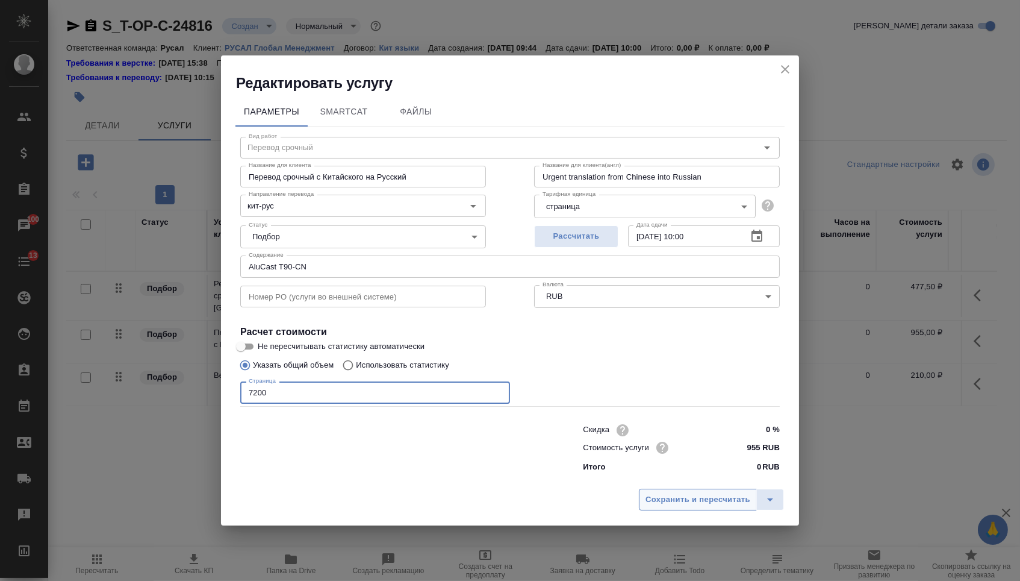
type input "7200"
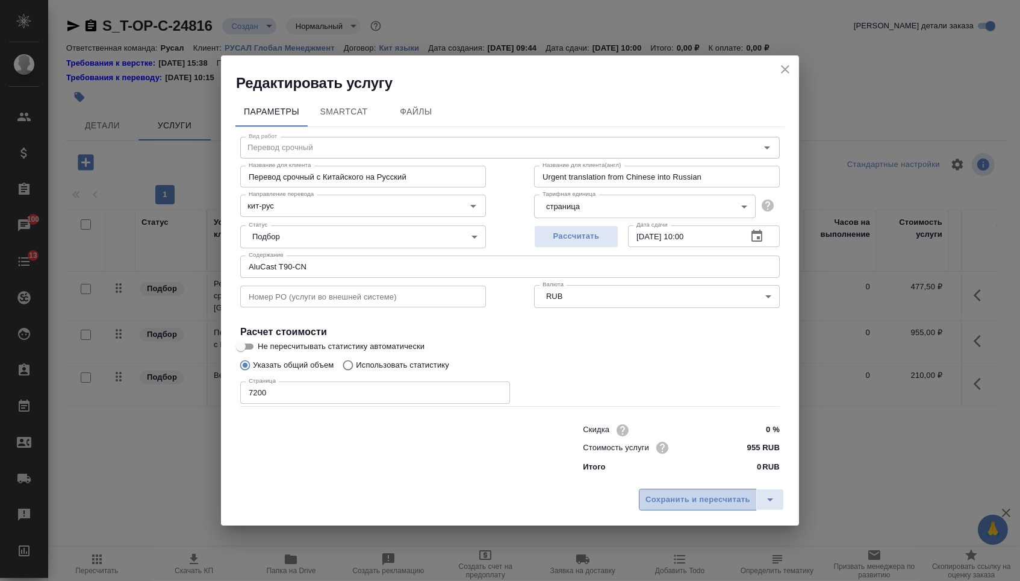
click at [729, 510] on button "Сохранить и пересчитать" at bounding box center [698, 500] width 118 height 22
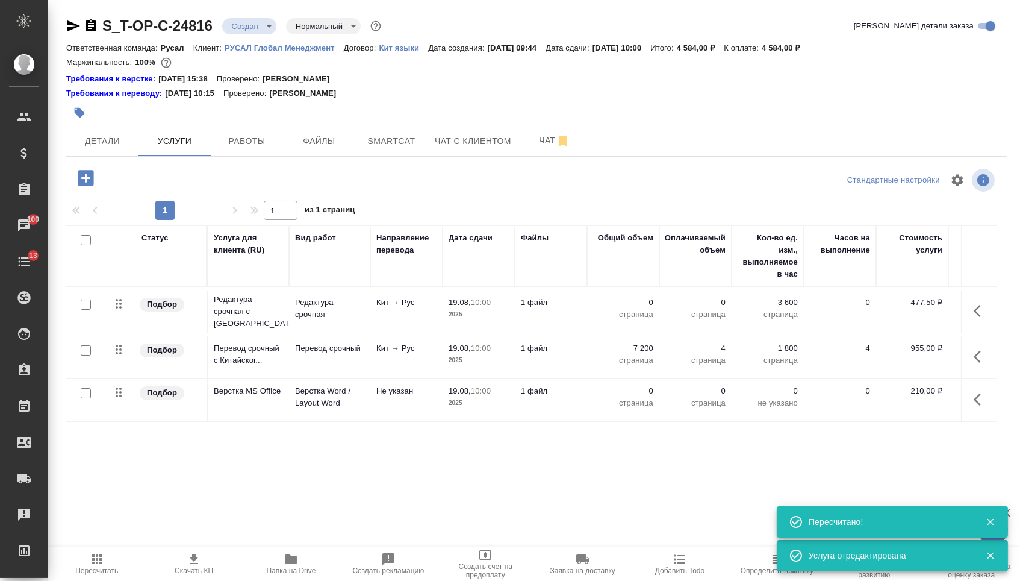
click at [622, 318] on p "страница" at bounding box center [623, 314] width 60 height 12
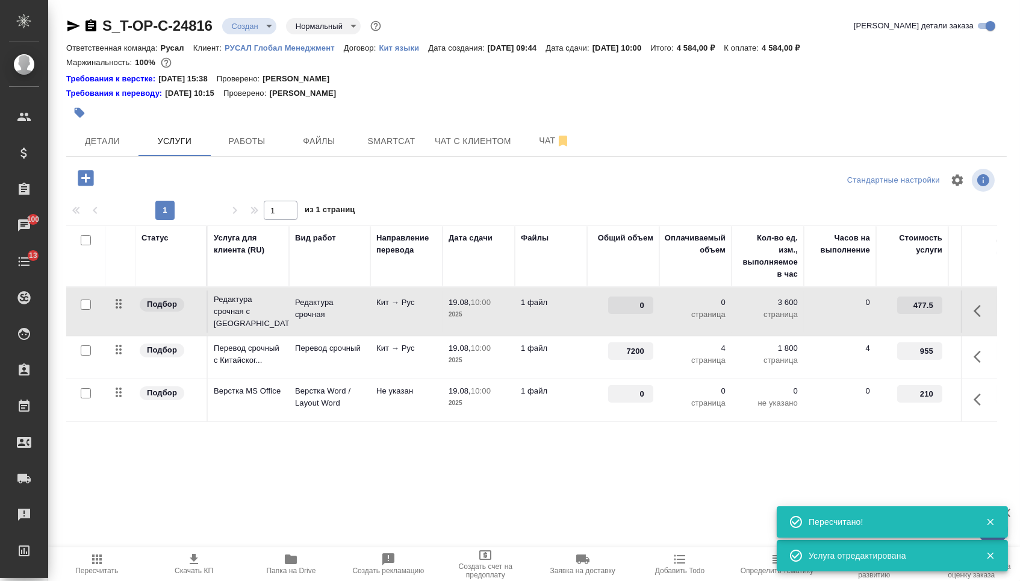
click at [622, 314] on input "0" at bounding box center [630, 304] width 45 height 17
type input "7200"
drag, startPoint x: 625, startPoint y: 405, endPoint x: 643, endPoint y: 405, distance: 17.5
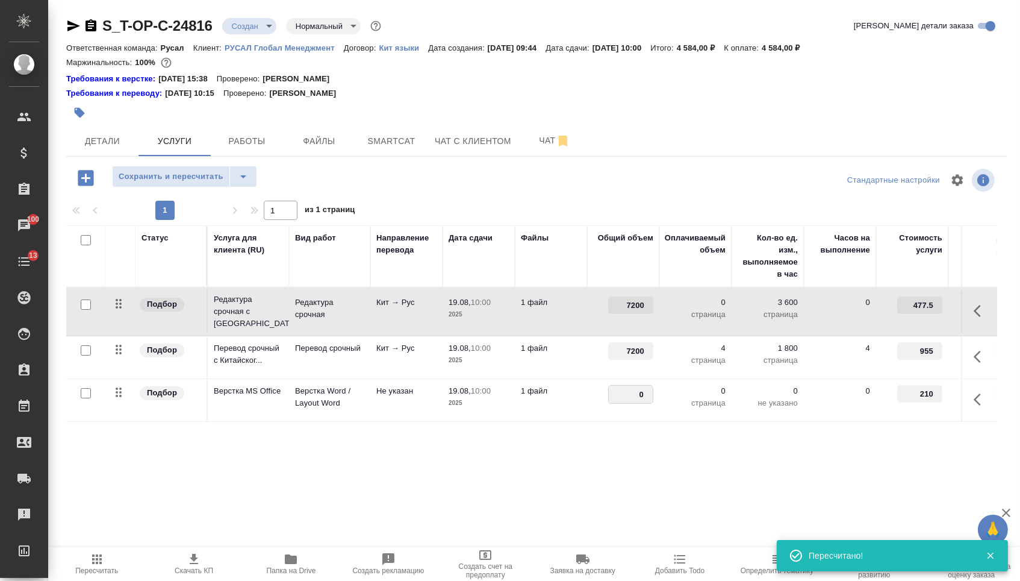
drag, startPoint x: 636, startPoint y: 401, endPoint x: 657, endPoint y: 401, distance: 21.1
click at [652, 401] on input "0" at bounding box center [631, 394] width 44 height 17
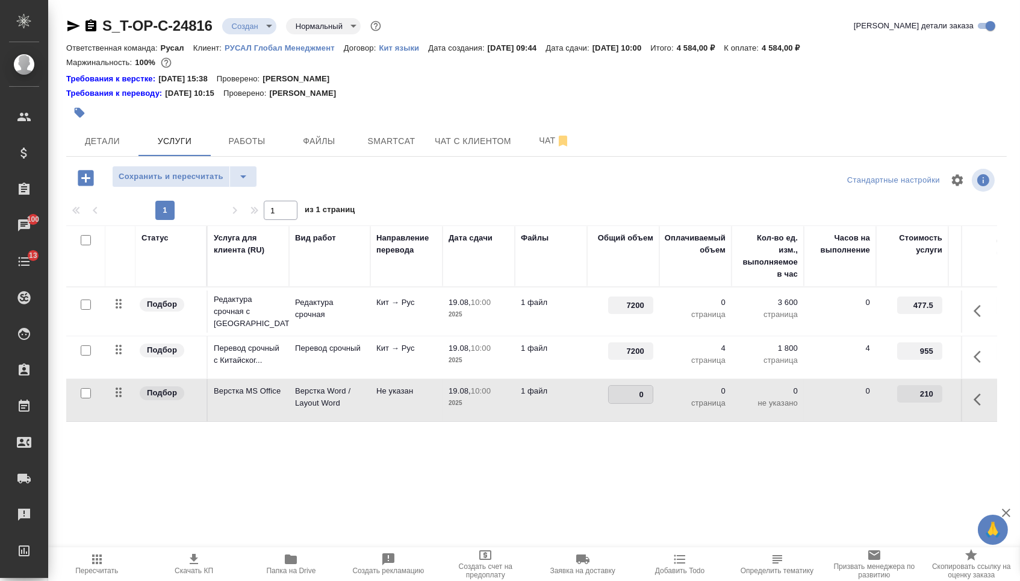
type input "4"
click at [609, 475] on div "Статус Услуга для клиента (RU) Вид работ Направление перевода Дата сдачи Файлы …" at bounding box center [531, 354] width 931 height 259
click at [155, 184] on span "Сохранить и пересчитать" at bounding box center [171, 177] width 105 height 14
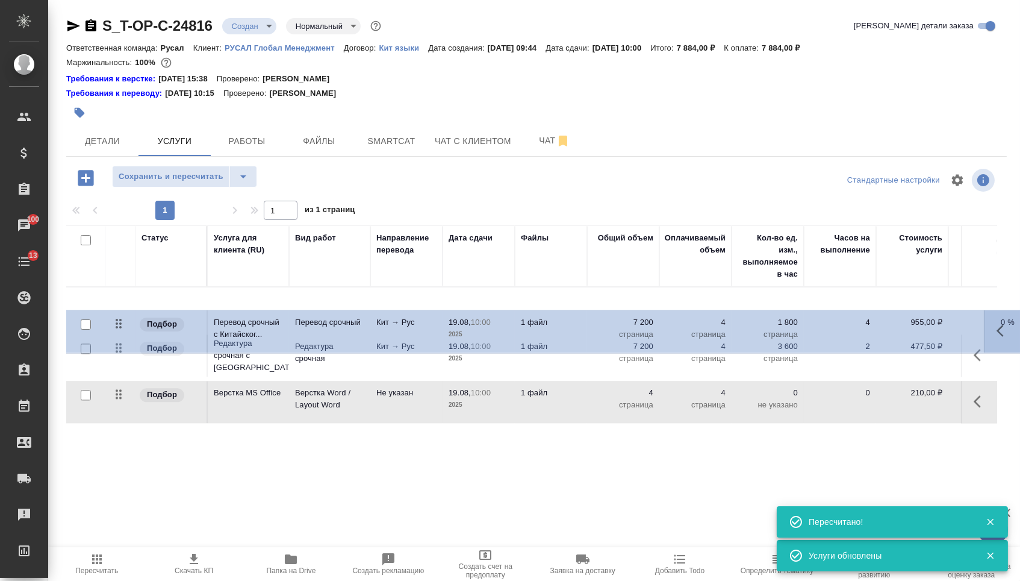
drag, startPoint x: 111, startPoint y: 361, endPoint x: 110, endPoint y: 298, distance: 62.7
click at [110, 298] on tbody "Подбор Редактура срочная с Китайск... Редактура срочная Кит → Рус 19.08, 10:00 …" at bounding box center [633, 355] width 1135 height 136
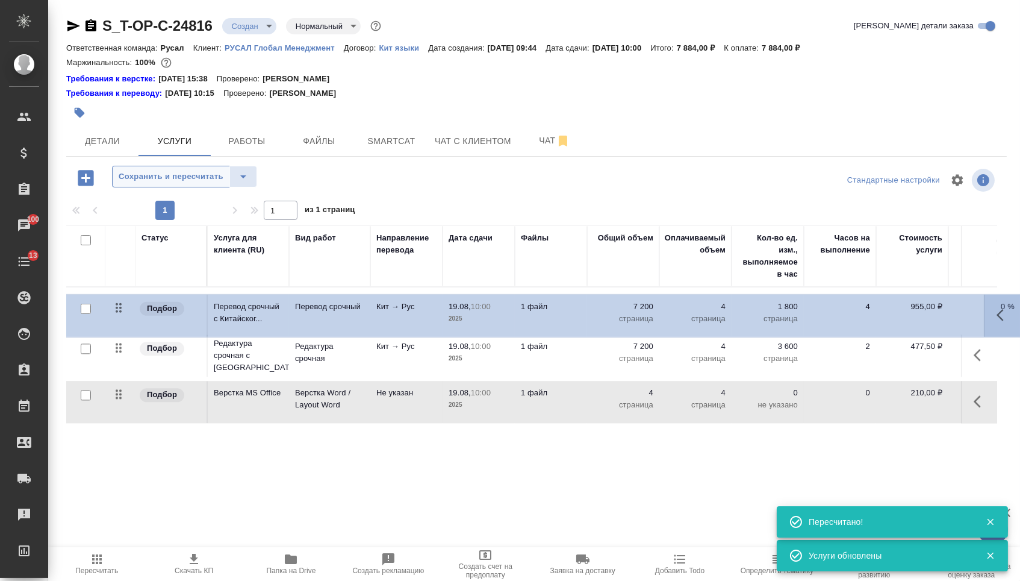
click at [175, 187] on button "Сохранить и пересчитать" at bounding box center [171, 177] width 118 height 22
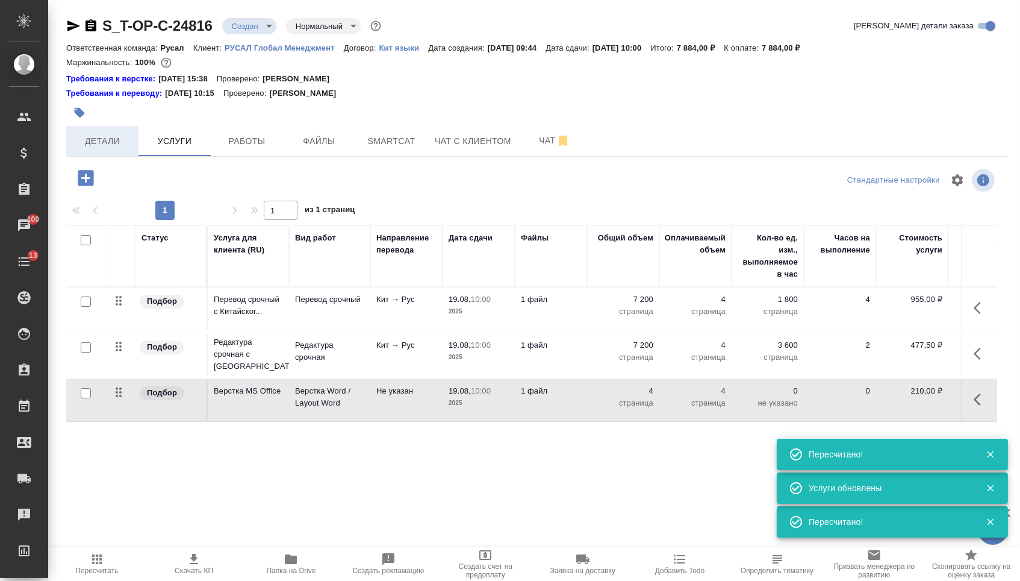
click at [126, 148] on span "Детали" at bounding box center [102, 141] width 58 height 15
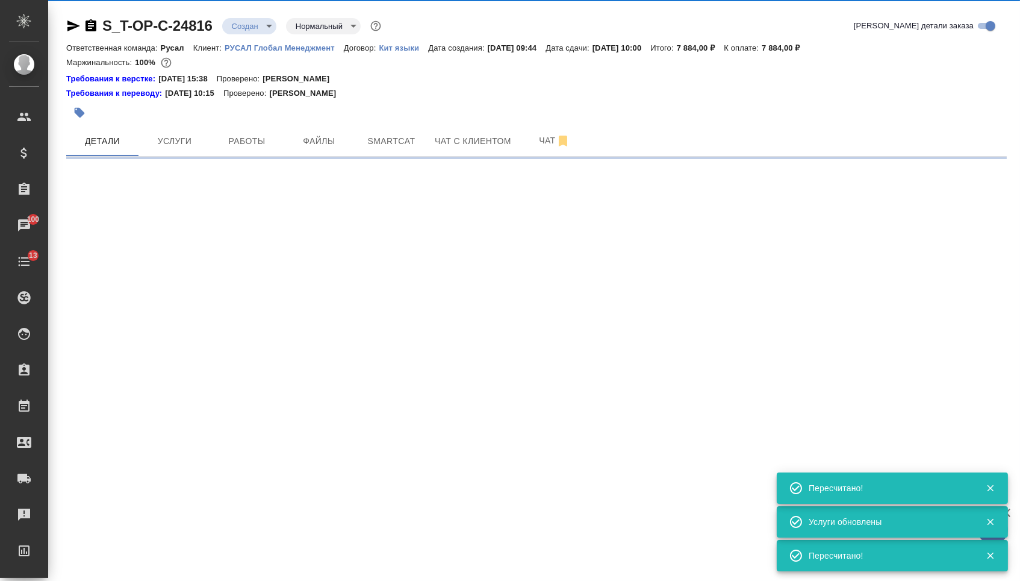
select select "RU"
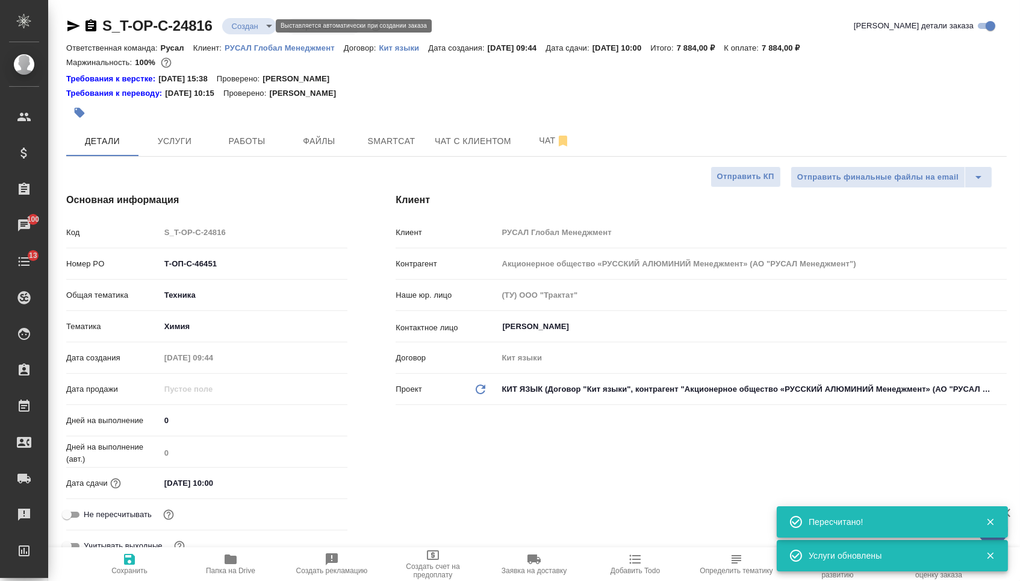
type textarea "x"
click at [239, 27] on body "🙏 .cls-1 fill:#fff; AWATERA Menshikova Aleksandra Клиенты Спецификации Заказы 1…" at bounding box center [510, 290] width 1020 height 581
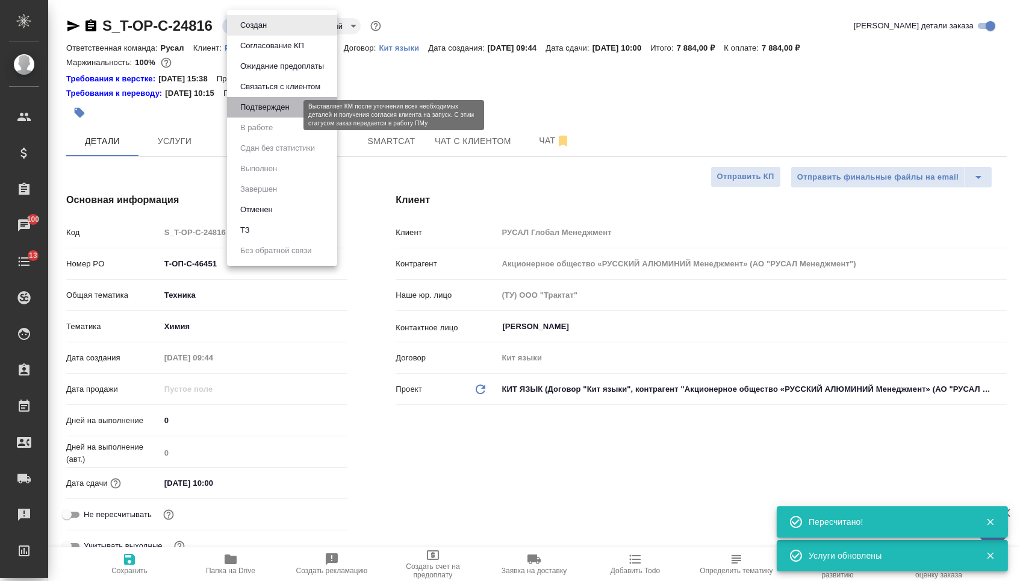
click at [240, 110] on button "Подтвержден" at bounding box center [265, 107] width 57 height 13
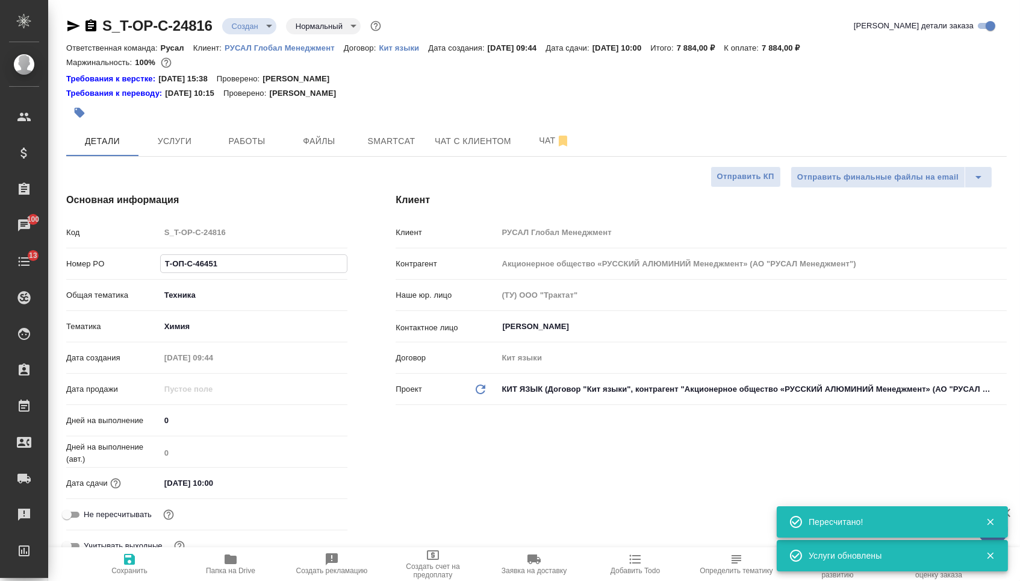
drag, startPoint x: 231, startPoint y: 278, endPoint x: 98, endPoint y: 250, distance: 135.4
click at [98, 250] on div "Код S_T-OP-C-24816 Номер PO Т-ОП-С-46451 Общая тематика Техника tech Тематика Х…" at bounding box center [206, 394] width 281 height 345
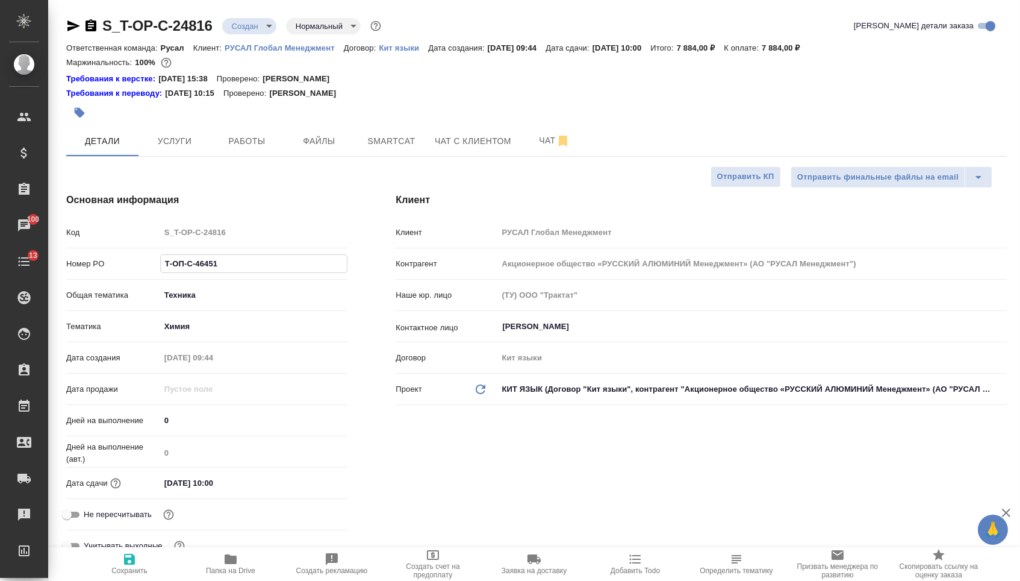
click at [255, 23] on body "🙏 .cls-1 fill:#fff; AWATERA Menshikova Aleksandra Клиенты Спецификации Заказы 1…" at bounding box center [510, 290] width 1020 height 581
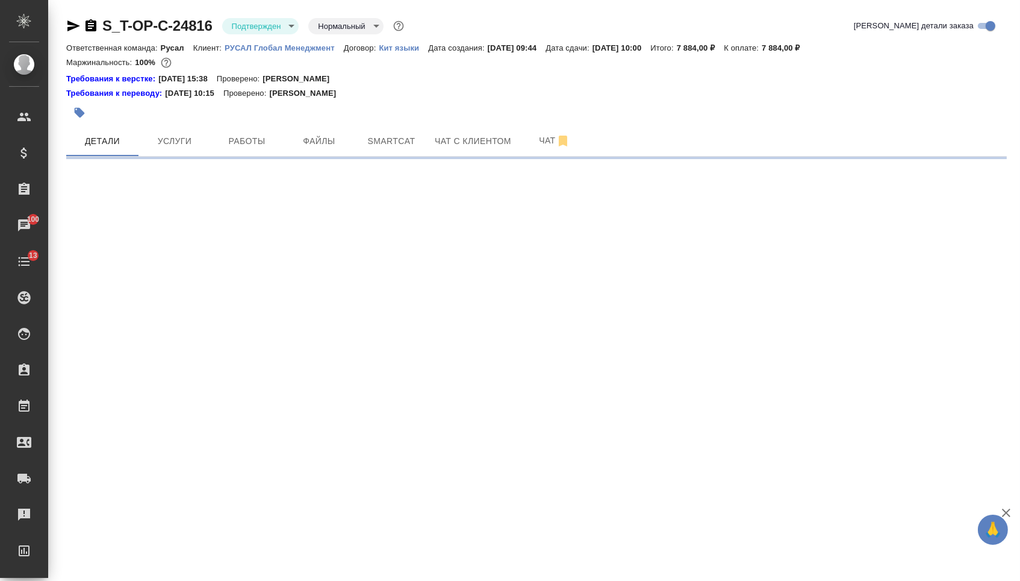
select select "RU"
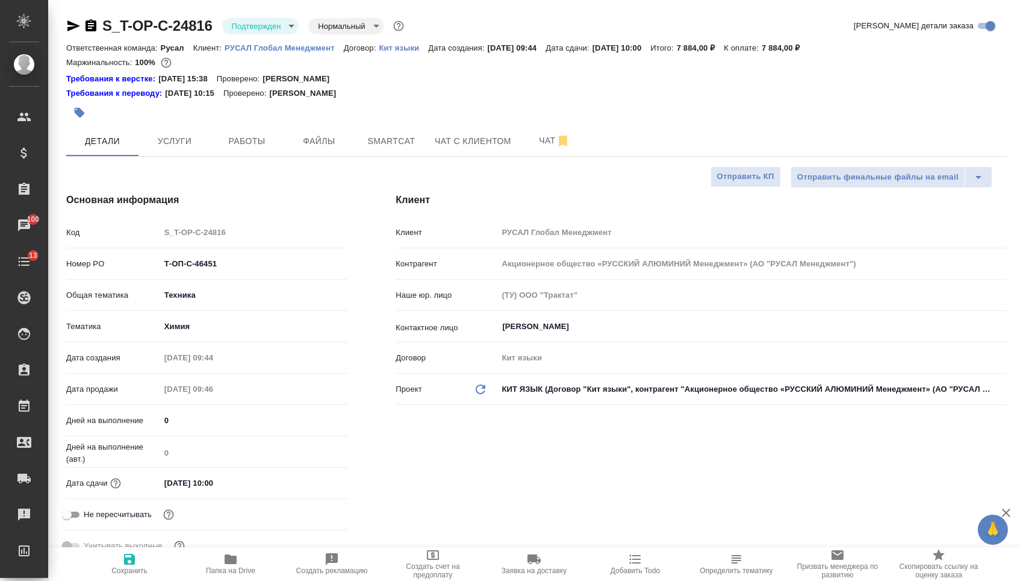
type textarea "x"
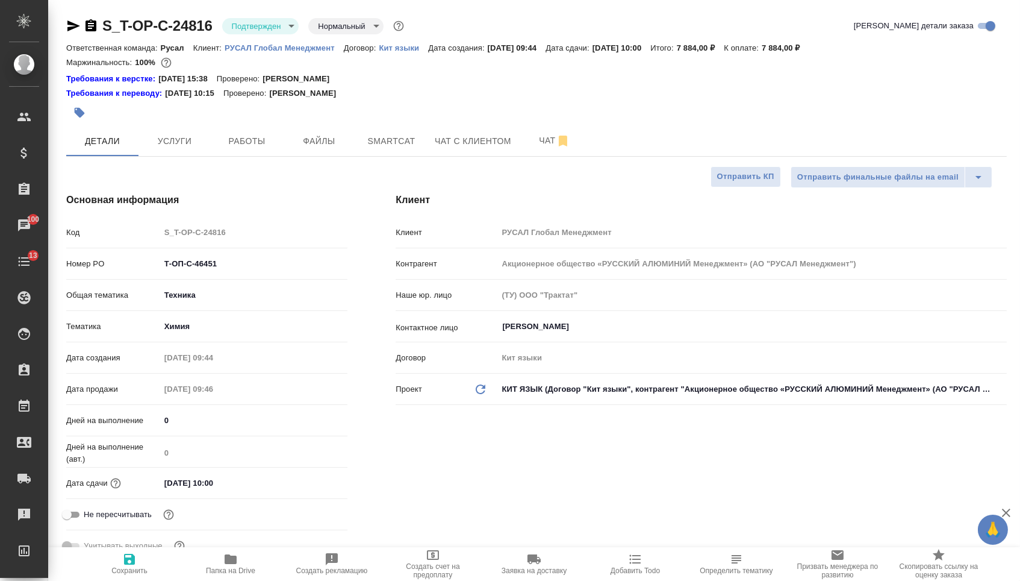
type textarea "x"
click at [319, 45] on p "РУСАЛ Глобал Менеджмент" at bounding box center [284, 47] width 119 height 9
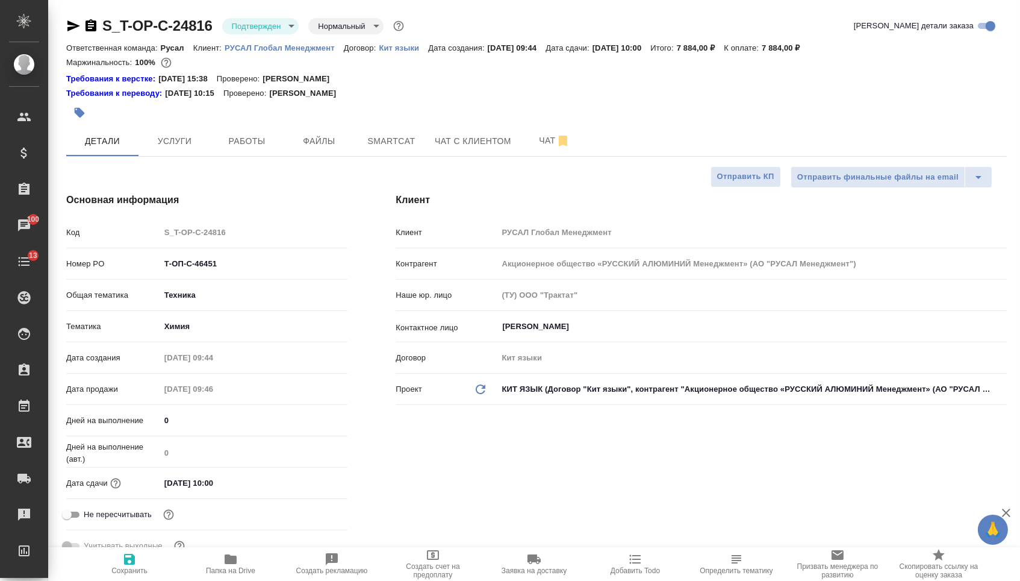
type textarea "x"
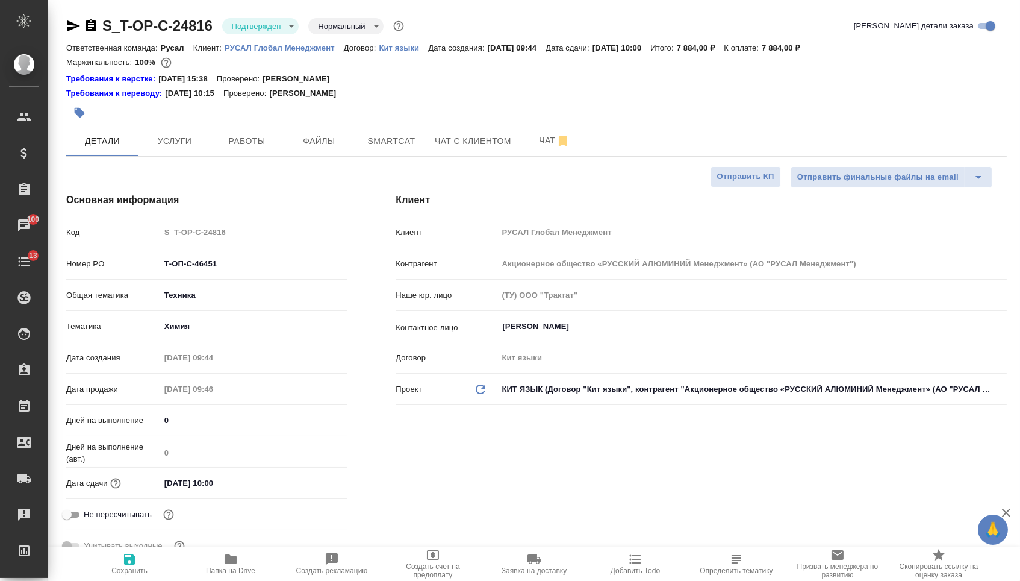
type textarea "x"
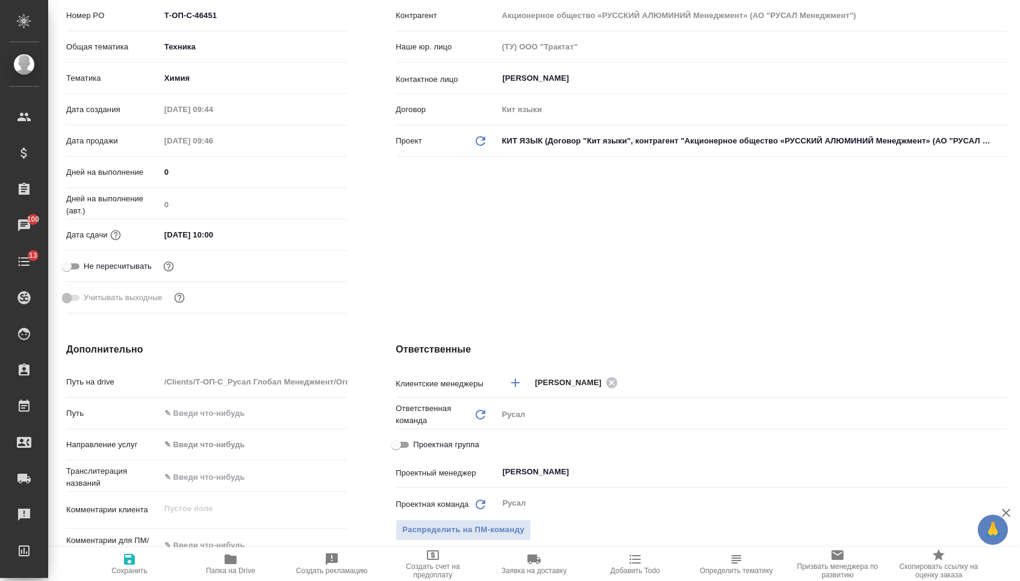
scroll to position [330, 0]
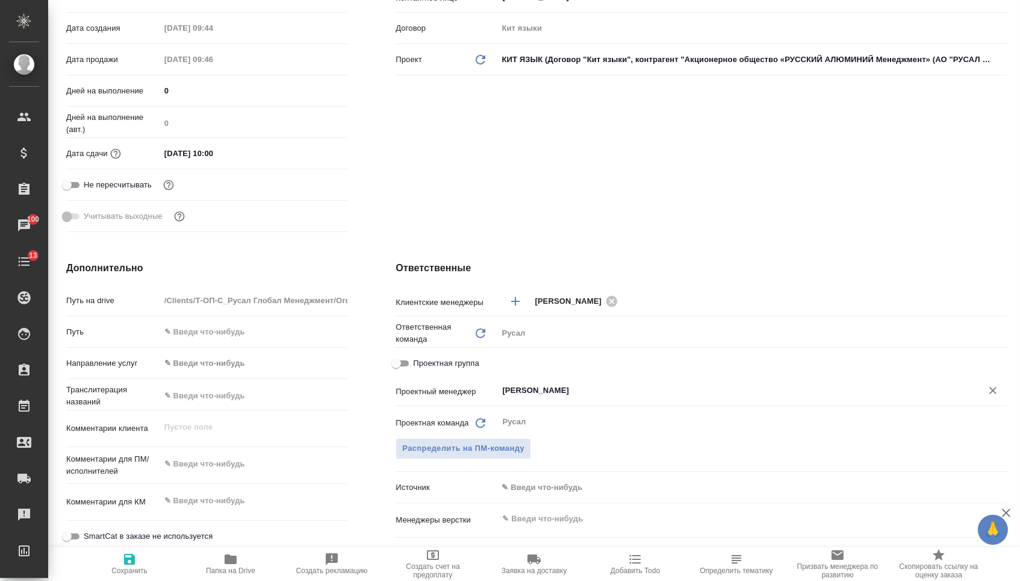
click at [568, 397] on input "[PERSON_NAME]" at bounding box center [732, 390] width 462 height 14
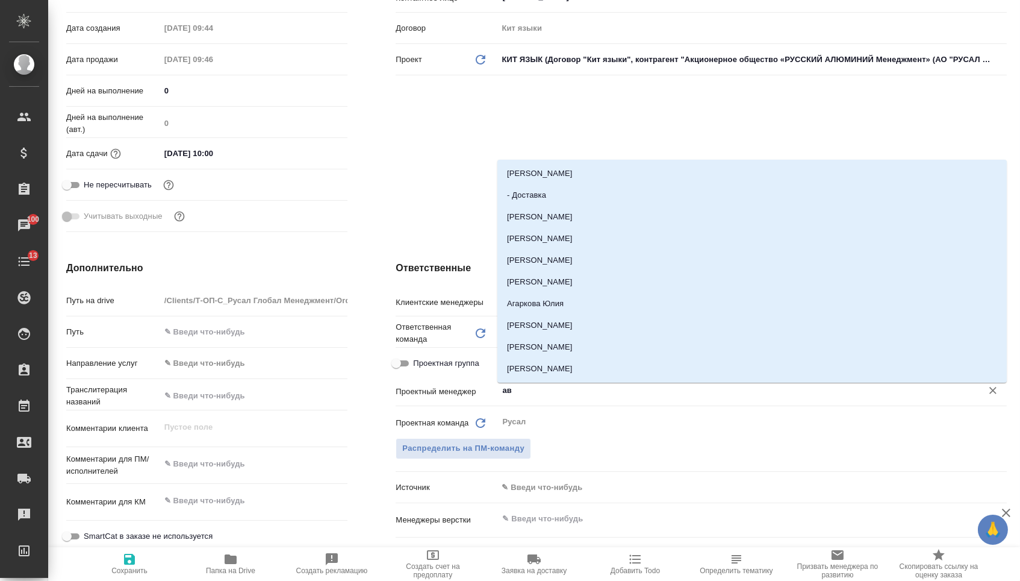
type input "авд"
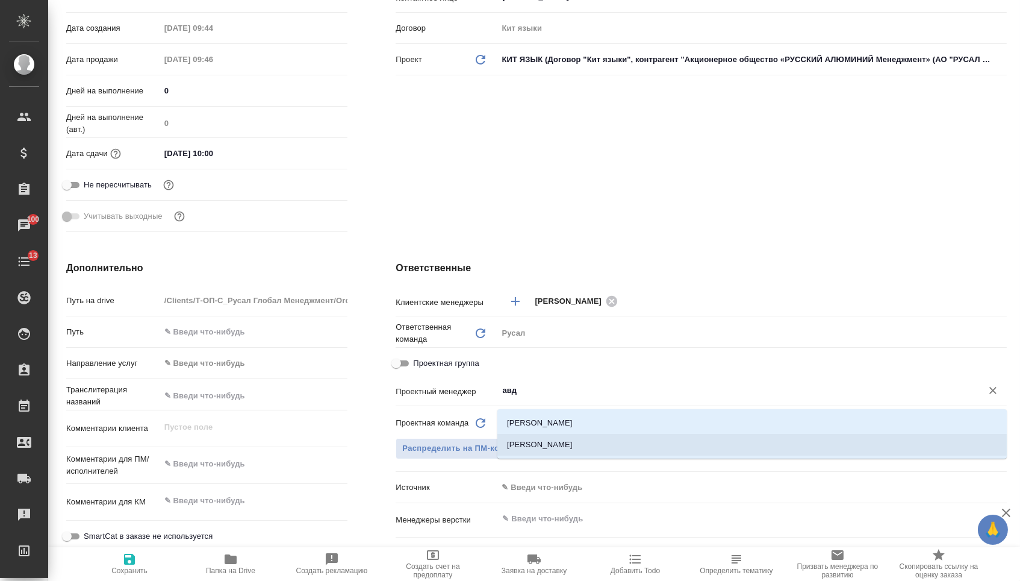
click at [580, 448] on li "[PERSON_NAME]" at bounding box center [753, 445] width 510 height 22
type textarea "x"
type input "[PERSON_NAME]"
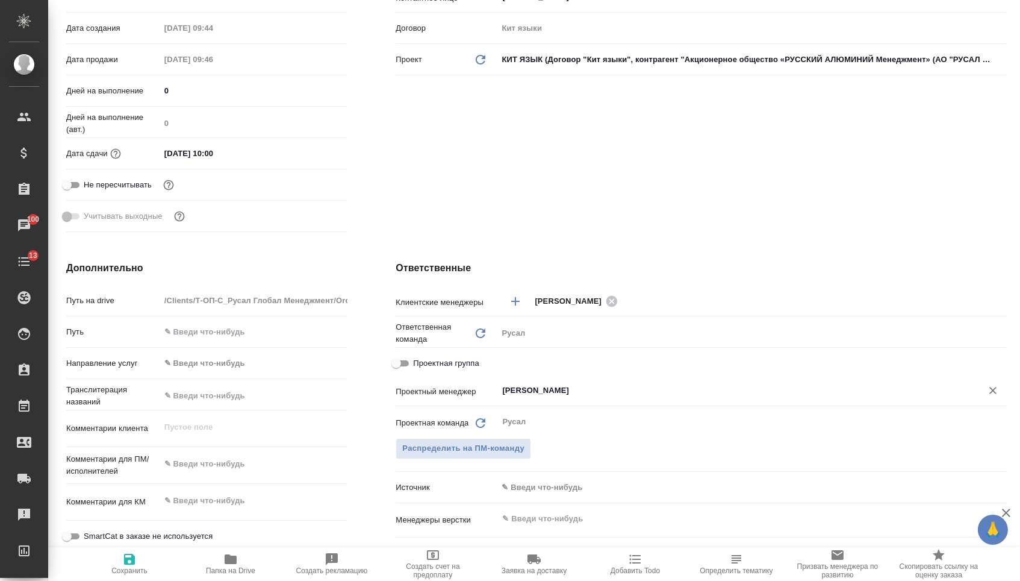
click at [162, 571] on span "Сохранить" at bounding box center [129, 563] width 87 height 23
type textarea "x"
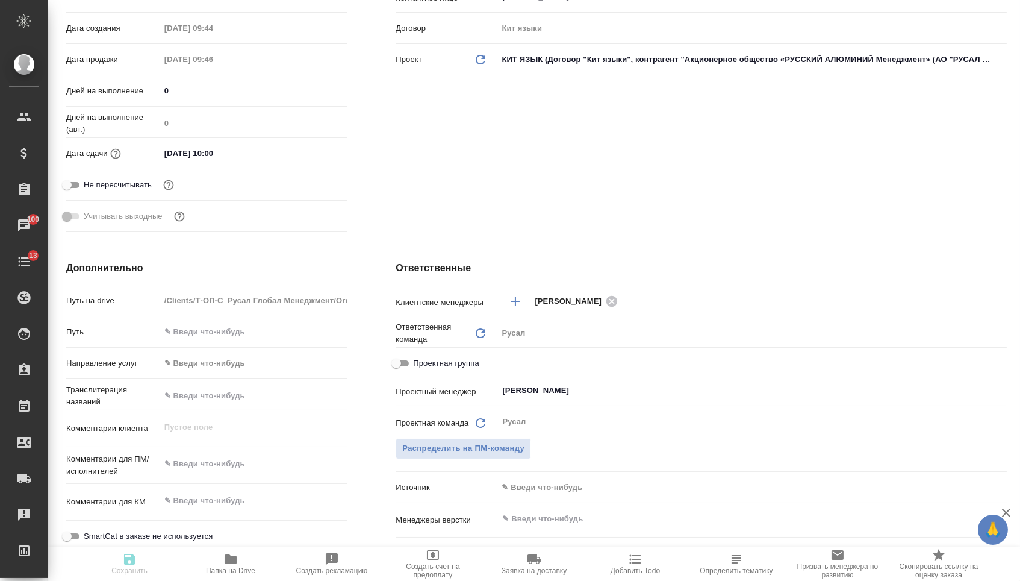
type textarea "x"
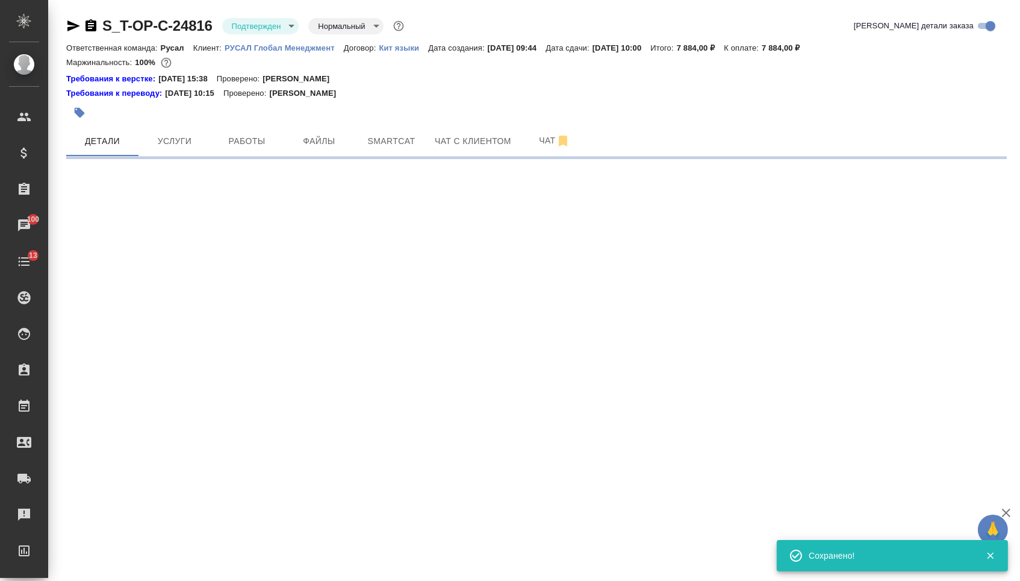
scroll to position [0, 0]
select select "RU"
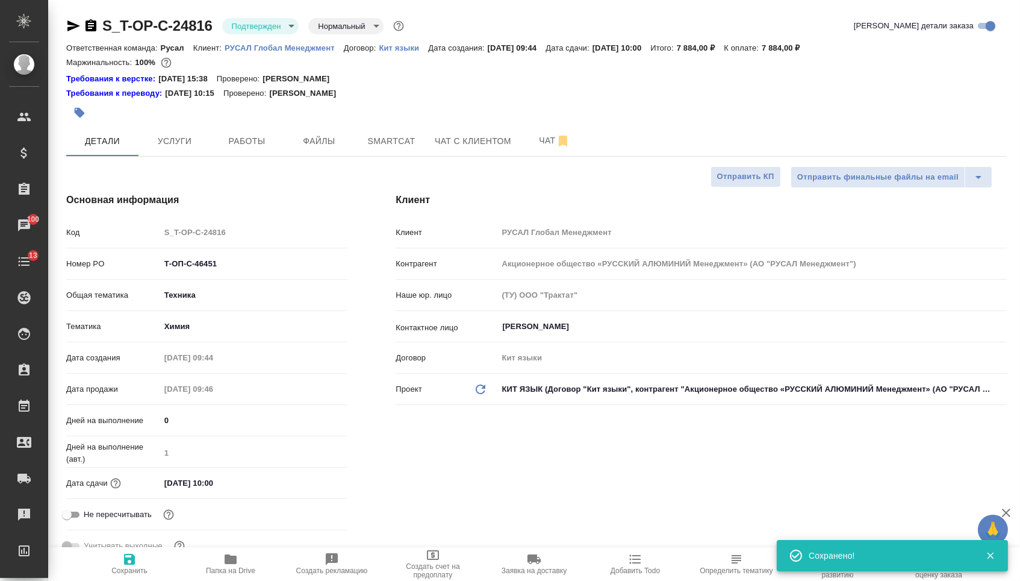
type textarea "x"
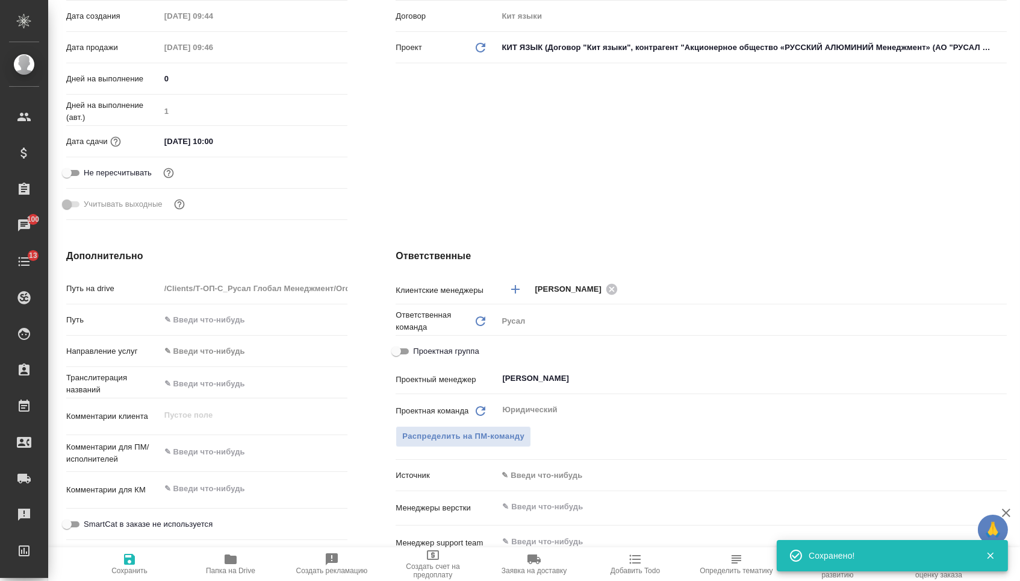
type textarea "x"
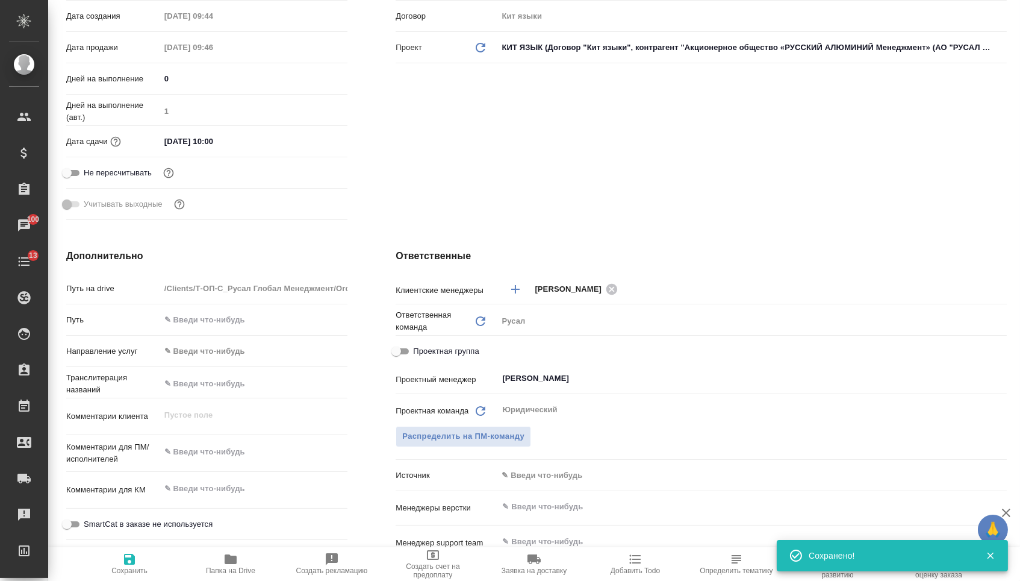
type textarea "x"
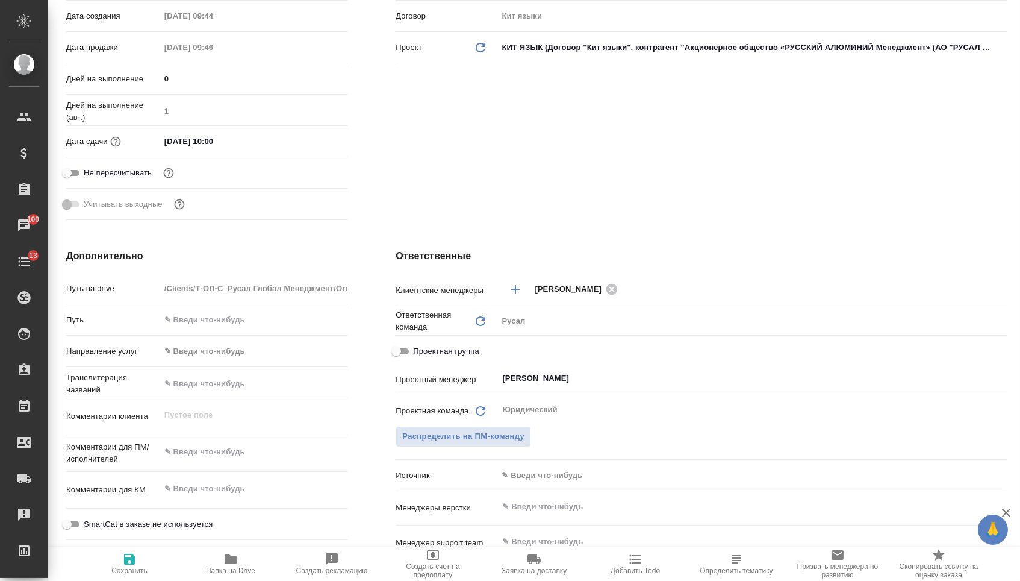
type textarea "x"
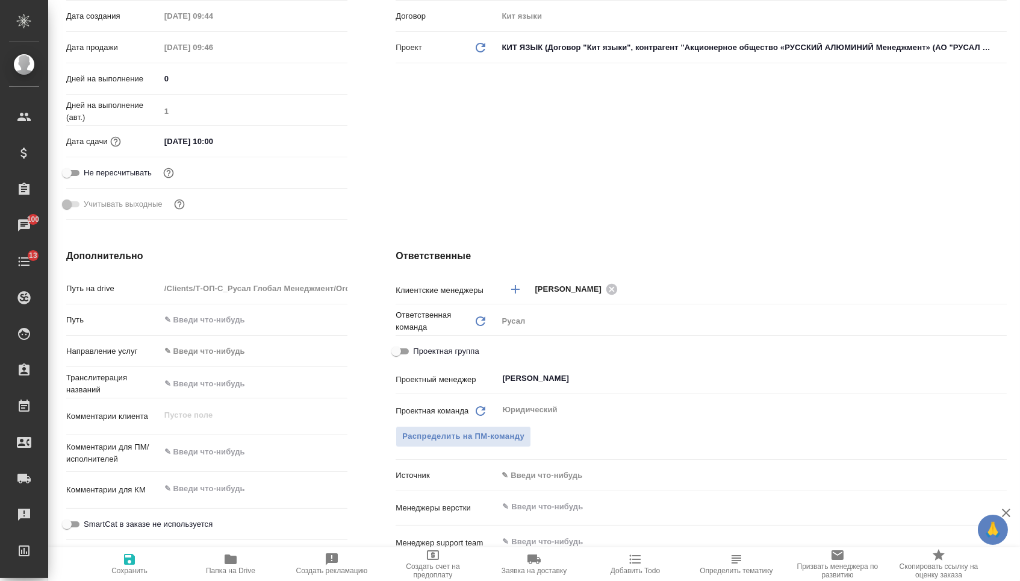
type textarea "x"
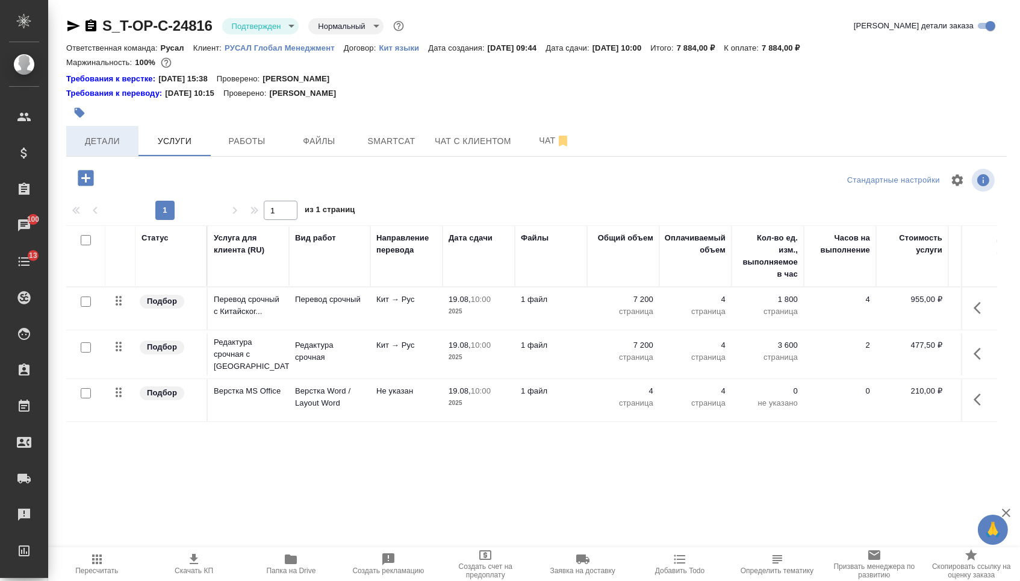
click at [101, 138] on span "Детали" at bounding box center [102, 141] width 58 height 15
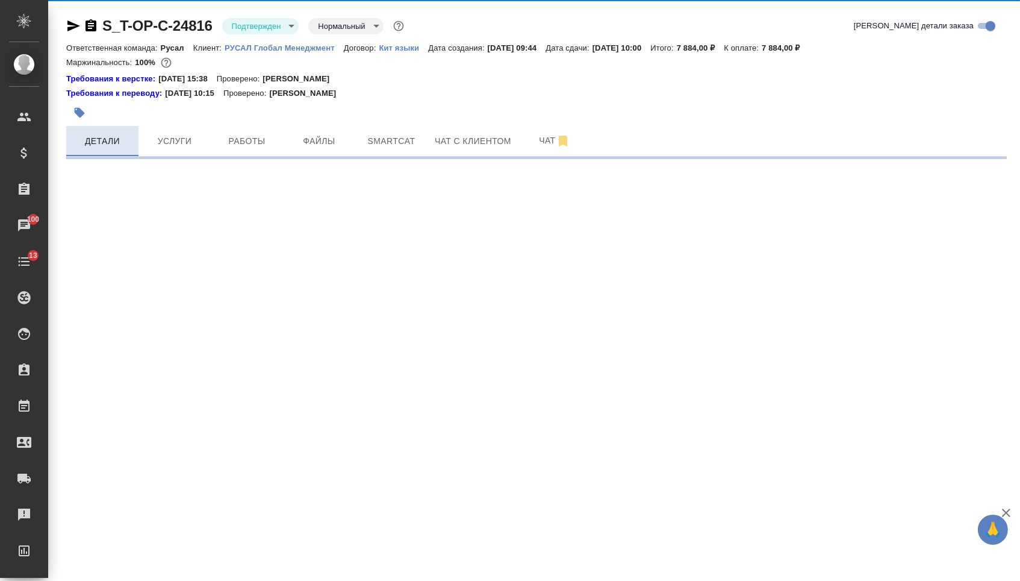
select select "RU"
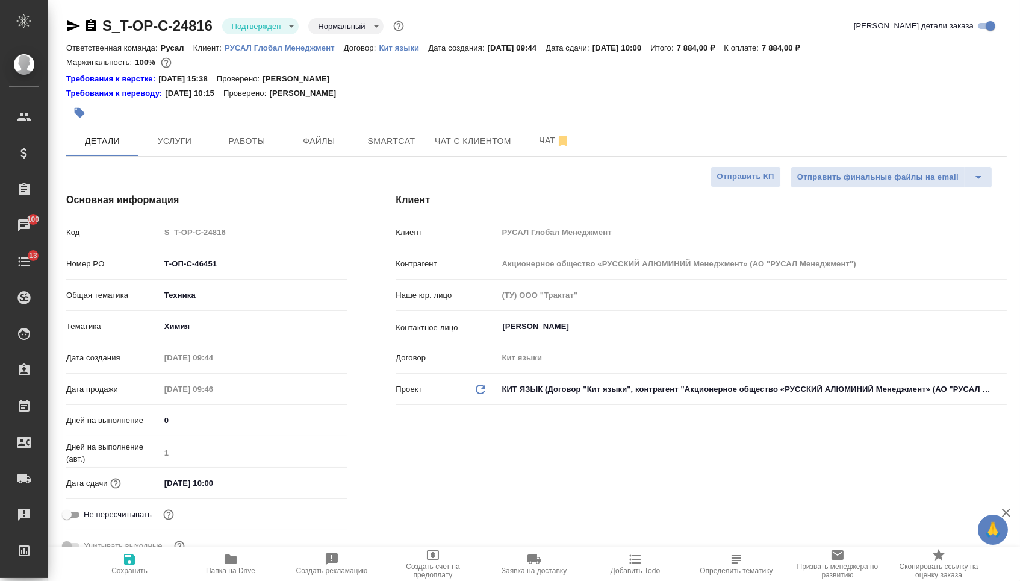
type textarea "x"
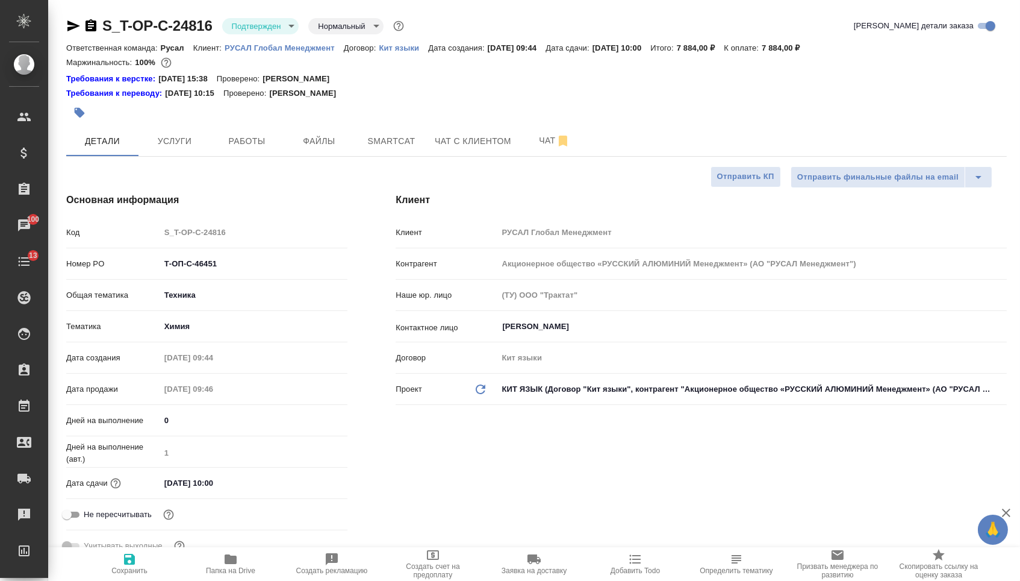
type textarea "x"
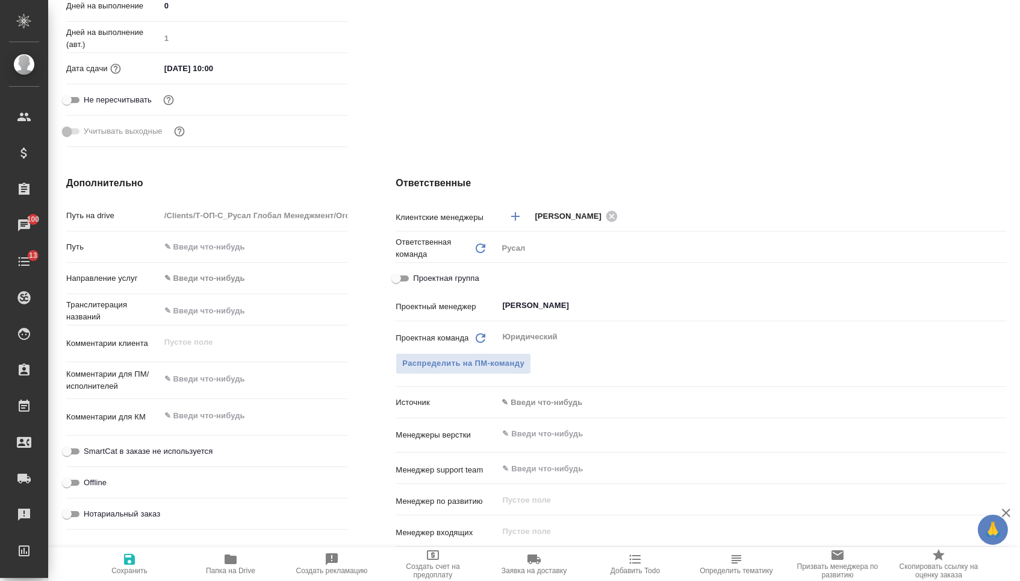
scroll to position [494, 0]
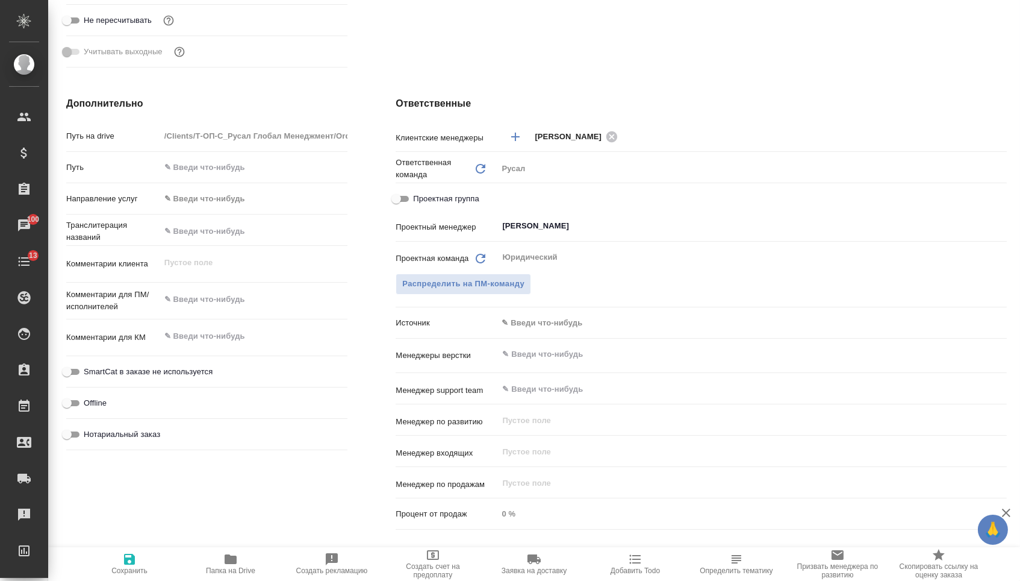
click at [473, 266] on icon "Обновить" at bounding box center [480, 258] width 14 height 14
type textarea "x"
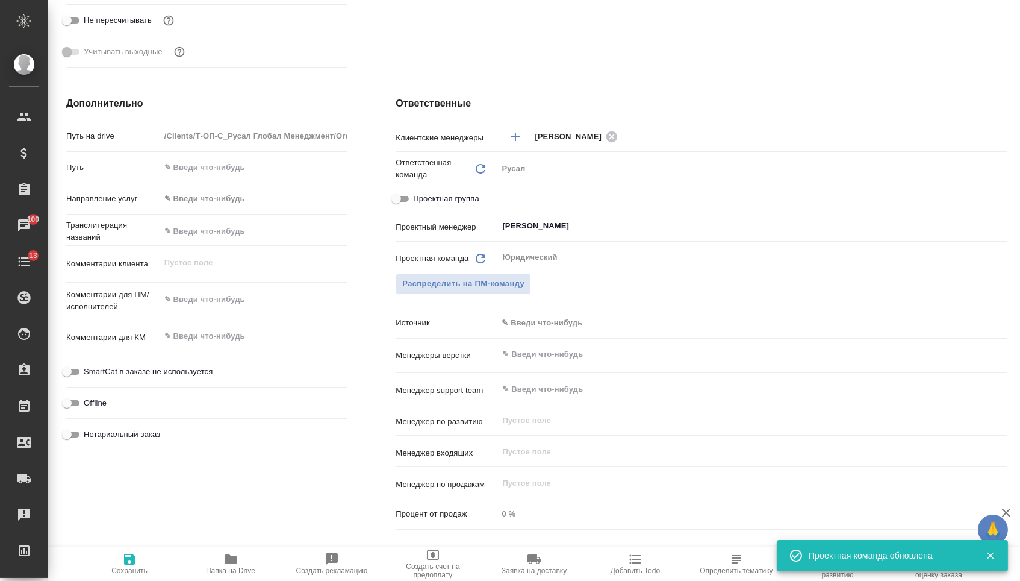
click at [478, 261] on icon "Обновить" at bounding box center [480, 258] width 14 height 14
type textarea "x"
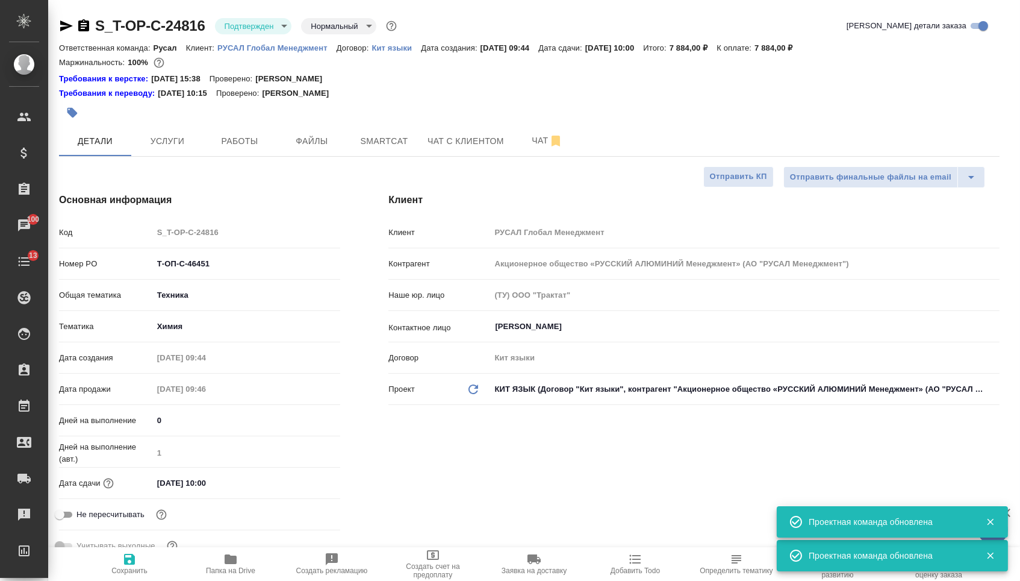
scroll to position [0, 7]
drag, startPoint x: 221, startPoint y: 280, endPoint x: 93, endPoint y: 264, distance: 129.2
click at [93, 264] on div "Номер PO Т-ОП-С-46451" at bounding box center [199, 263] width 281 height 21
click at [211, 253] on div "Код S_T-OP-C-24816" at bounding box center [199, 237] width 281 height 31
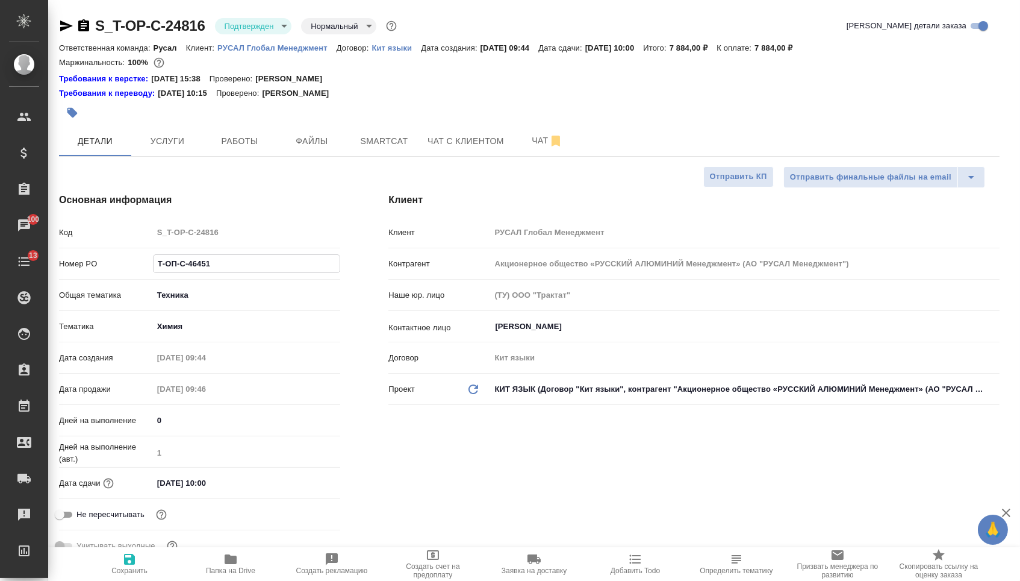
drag, startPoint x: 212, startPoint y: 260, endPoint x: 245, endPoint y: 270, distance: 34.7
click at [245, 270] on input "Т-ОП-С-46451" at bounding box center [247, 263] width 187 height 17
type textarea "x"
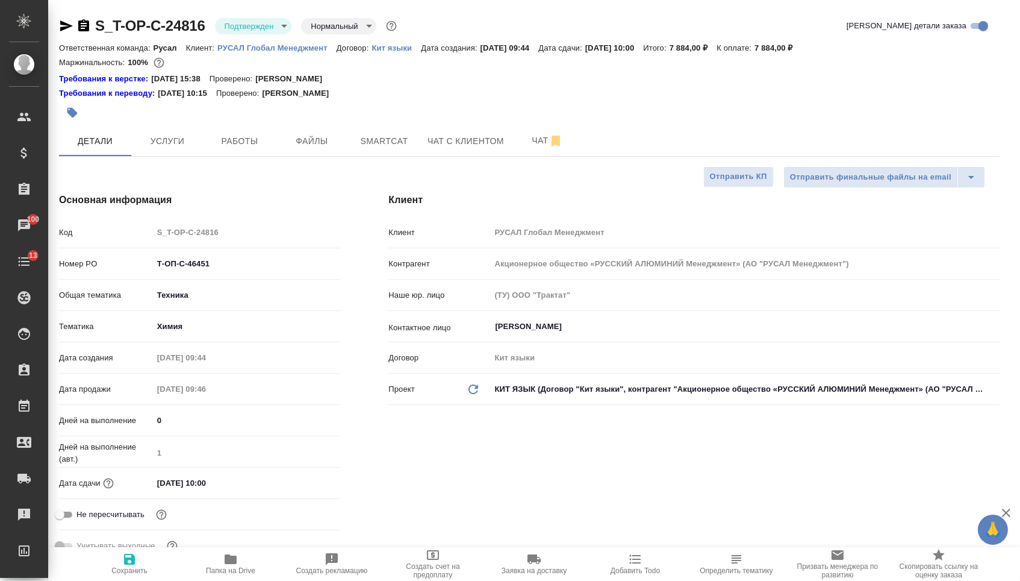
type textarea "x"
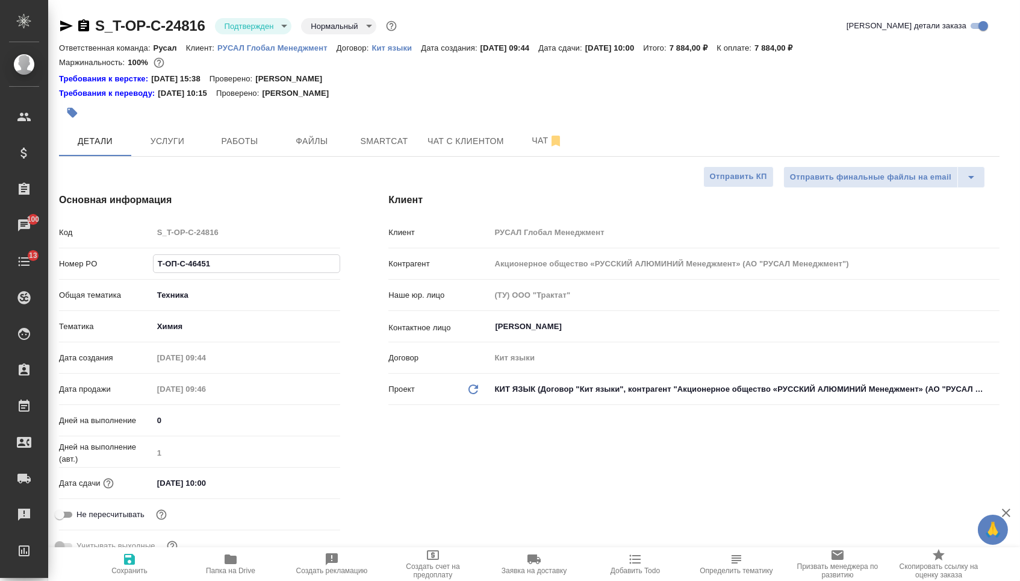
type textarea "x"
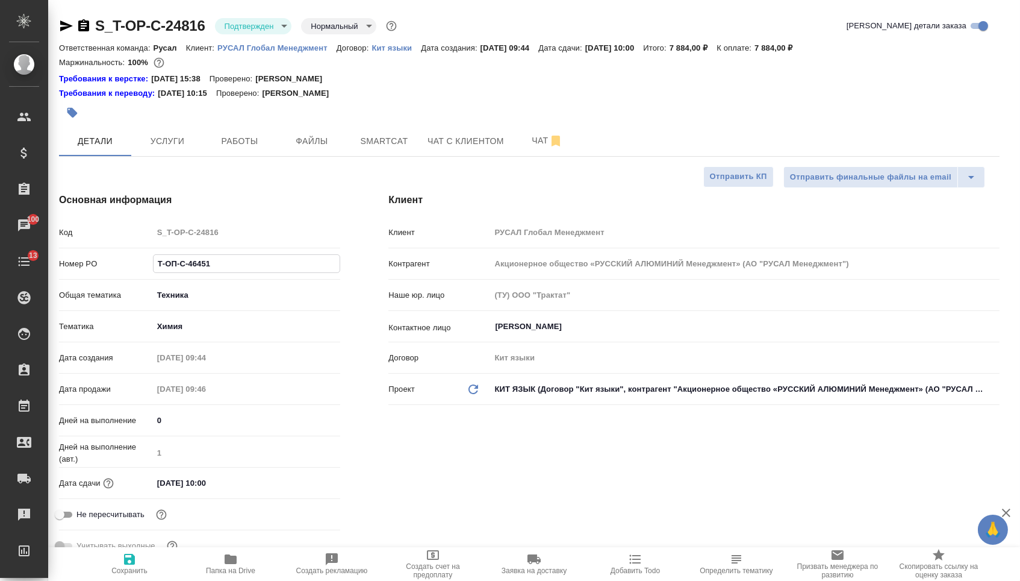
type textarea "x"
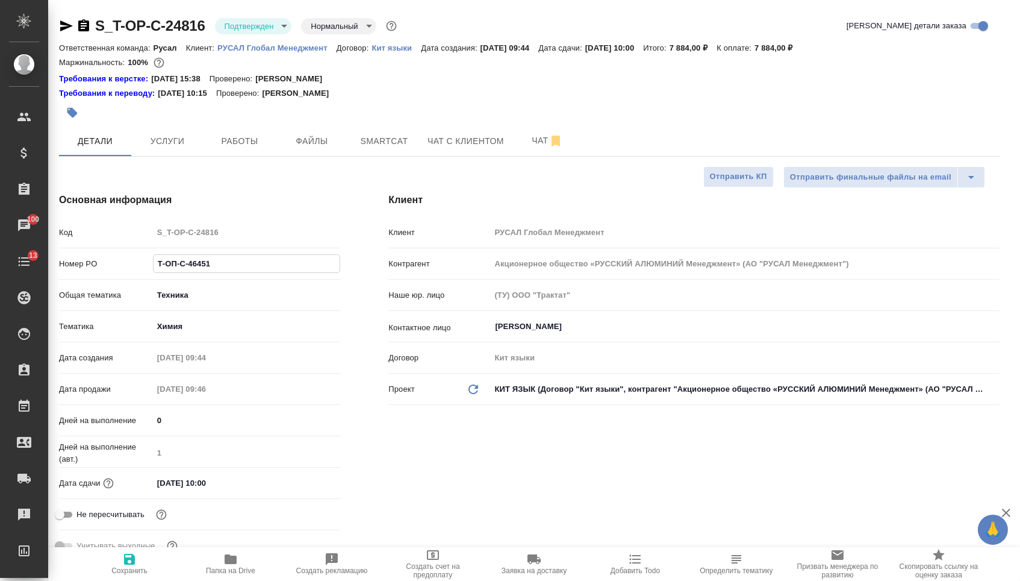
type textarea "x"
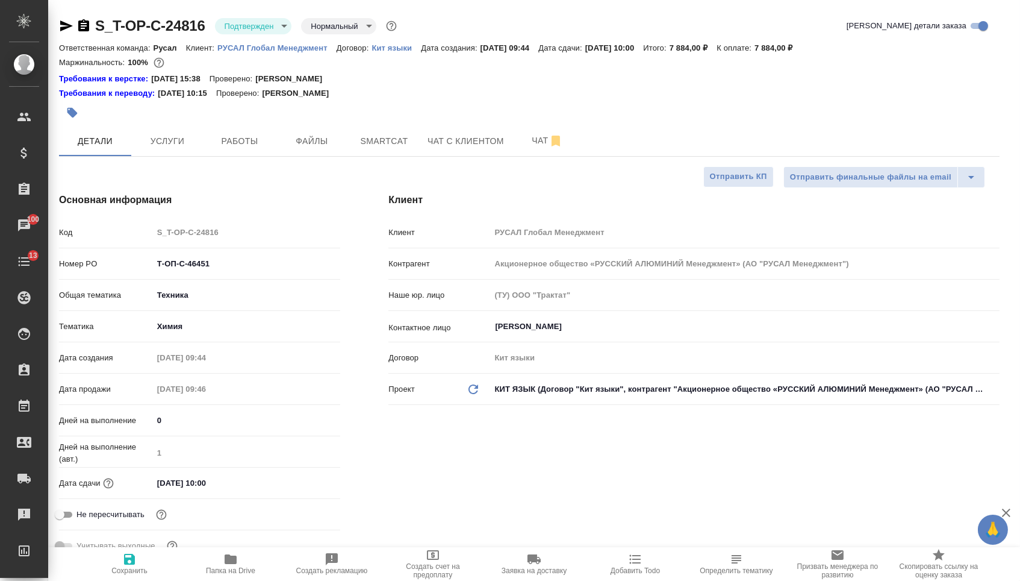
type textarea "x"
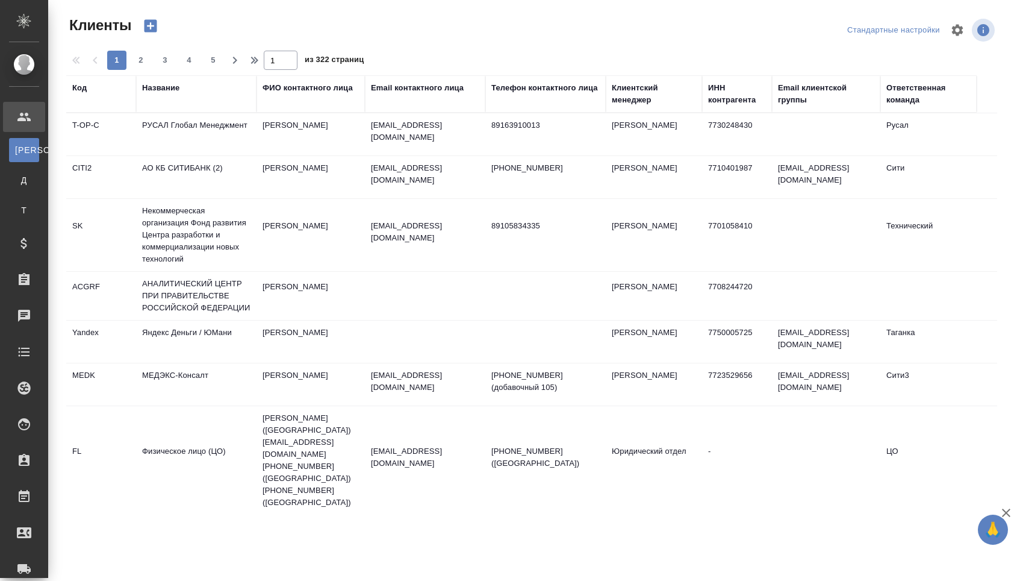
select select "RU"
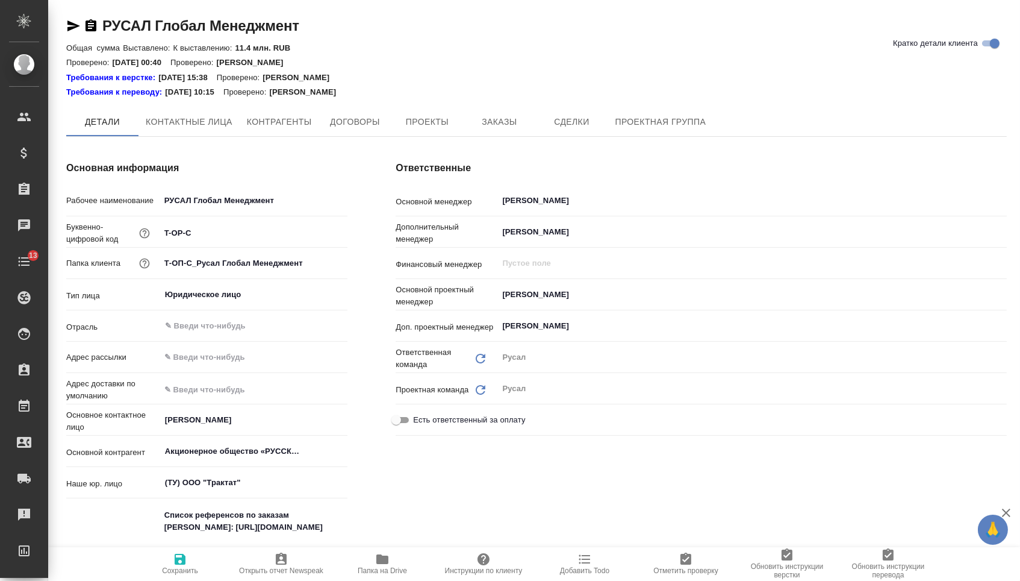
type textarea "x"
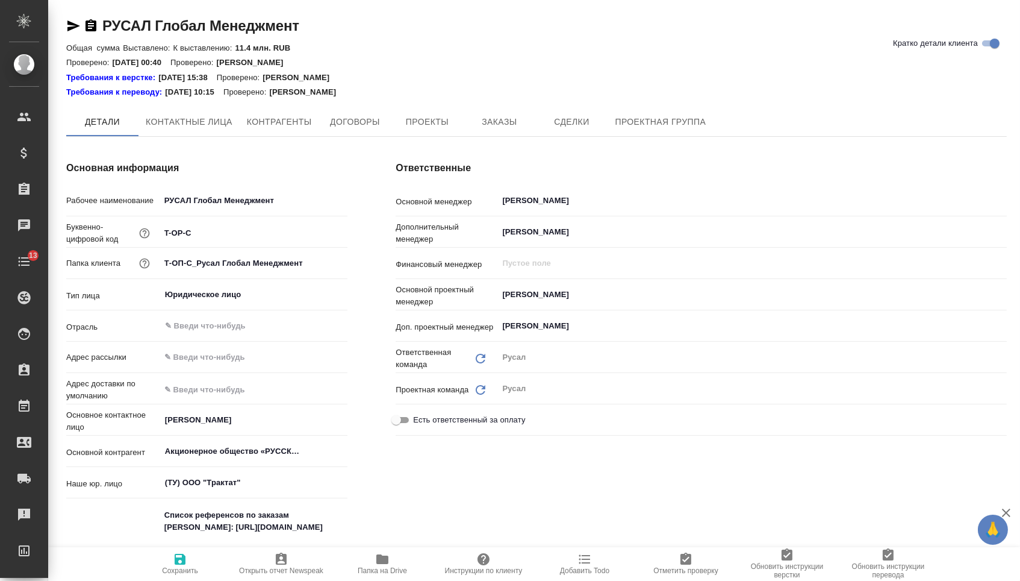
type textarea "x"
click at [533, 298] on input "[PERSON_NAME]" at bounding box center [732, 296] width 462 height 14
type textarea "x"
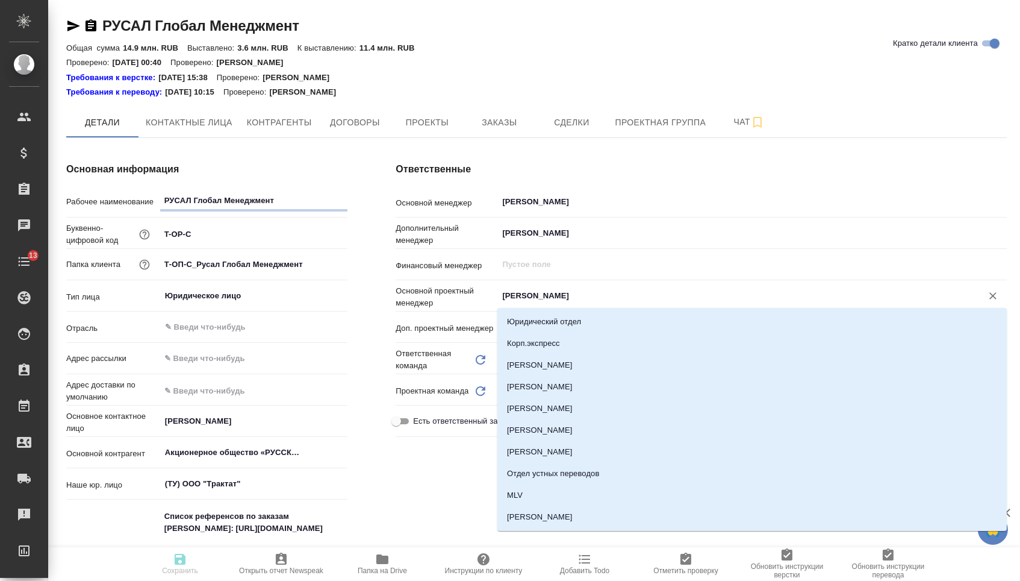
type textarea "x"
type input "[PERSON_NAME]"
type textarea "x"
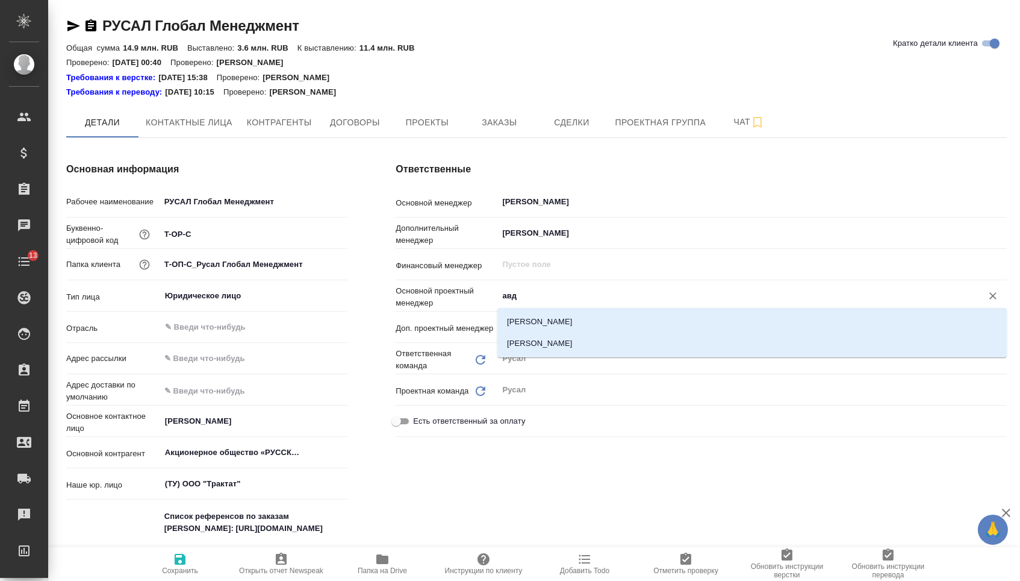
type input "авде"
click at [566, 346] on li "[PERSON_NAME]" at bounding box center [753, 344] width 510 height 22
type textarea "x"
type input "[PERSON_NAME]"
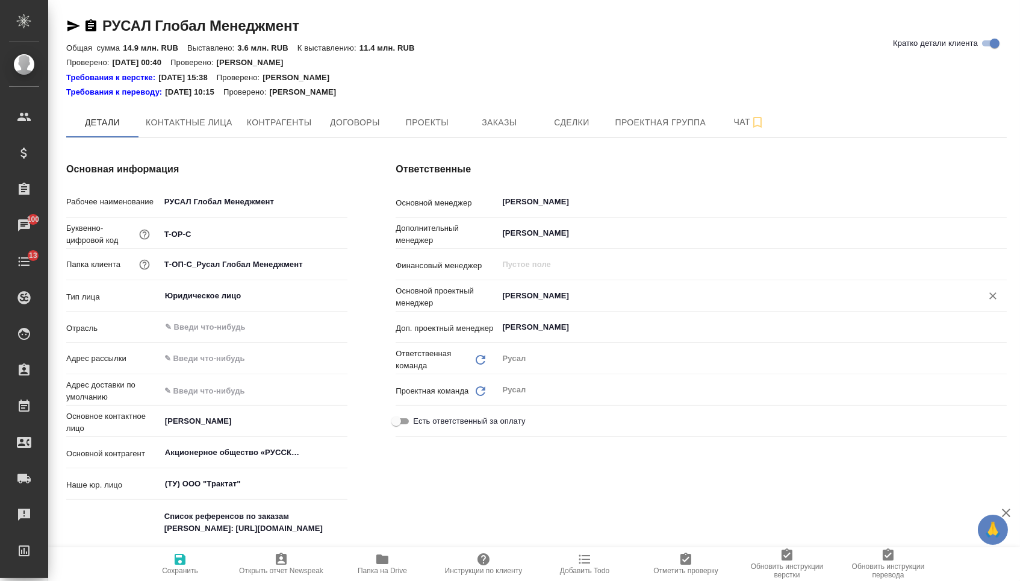
click at [187, 561] on icon "button" at bounding box center [180, 559] width 14 height 14
type textarea "x"
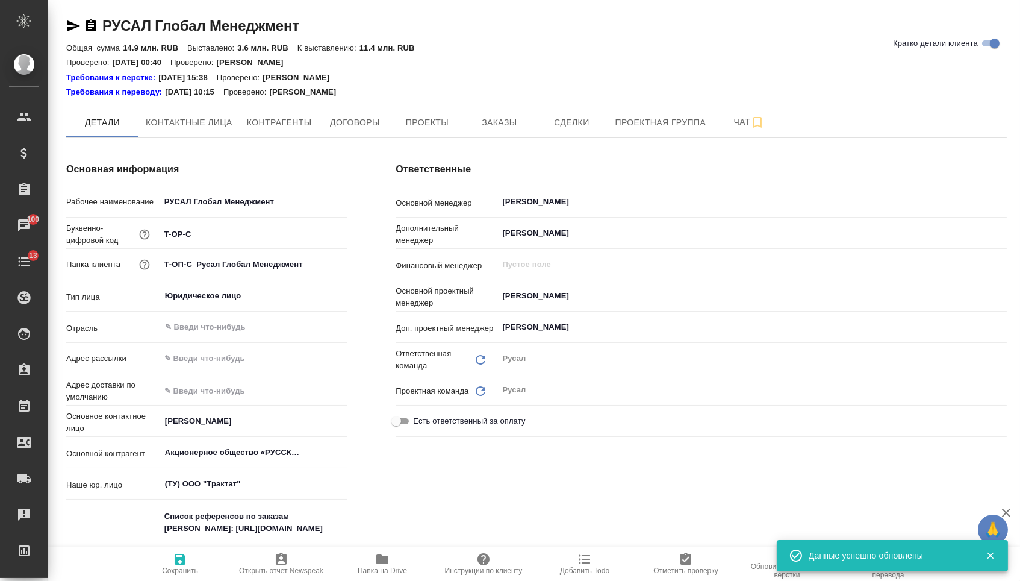
type textarea "x"
type input "Юридический"
